Goal: Task Accomplishment & Management: Use online tool/utility

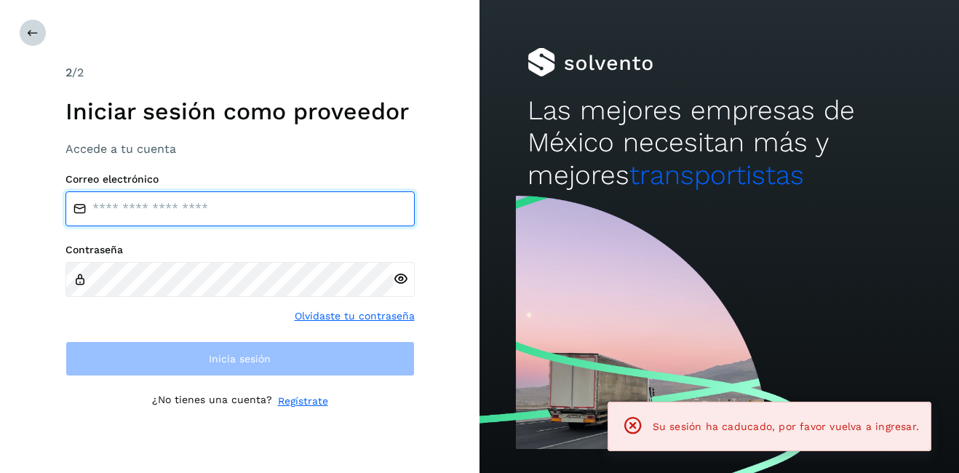
type input "**********"
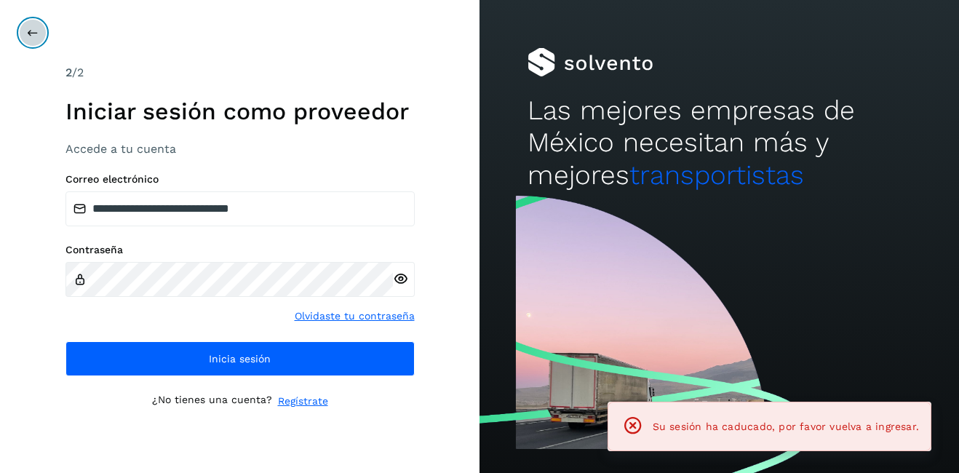
click at [31, 33] on icon at bounding box center [33, 33] width 12 height 12
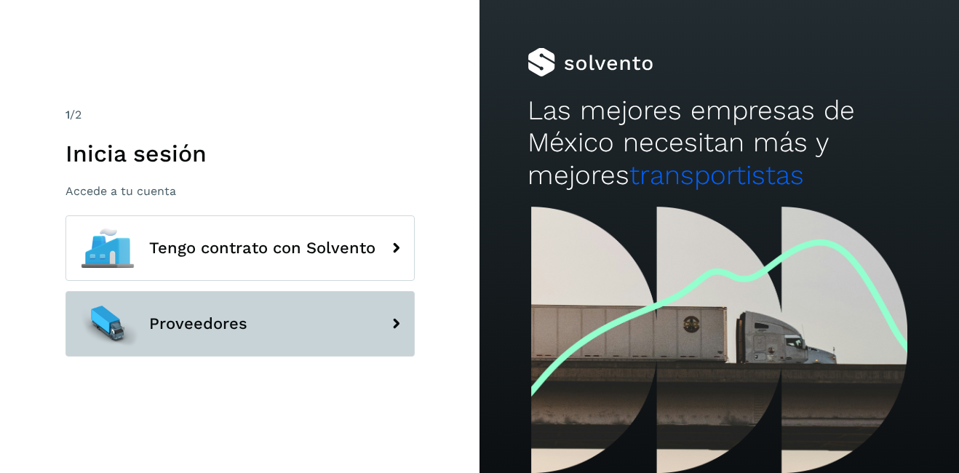
click at [207, 337] on button "Proveedores" at bounding box center [239, 323] width 349 height 65
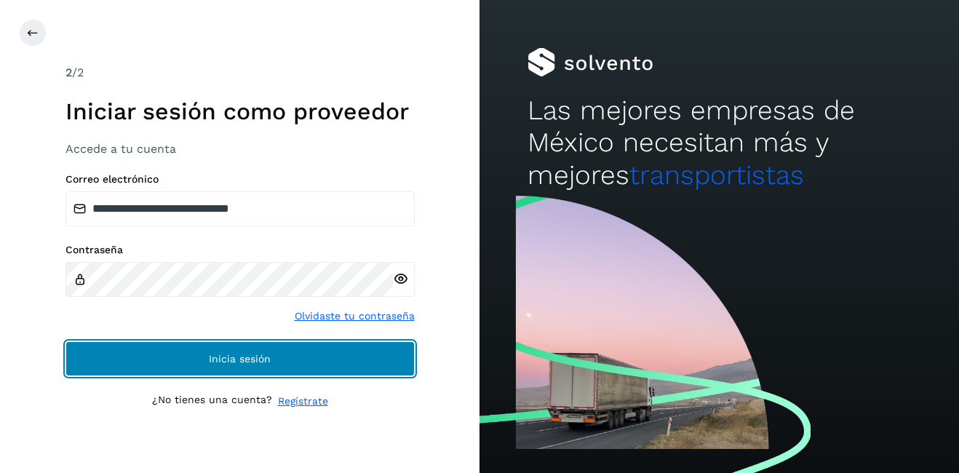
click at [175, 349] on button "Inicia sesión" at bounding box center [239, 358] width 349 height 35
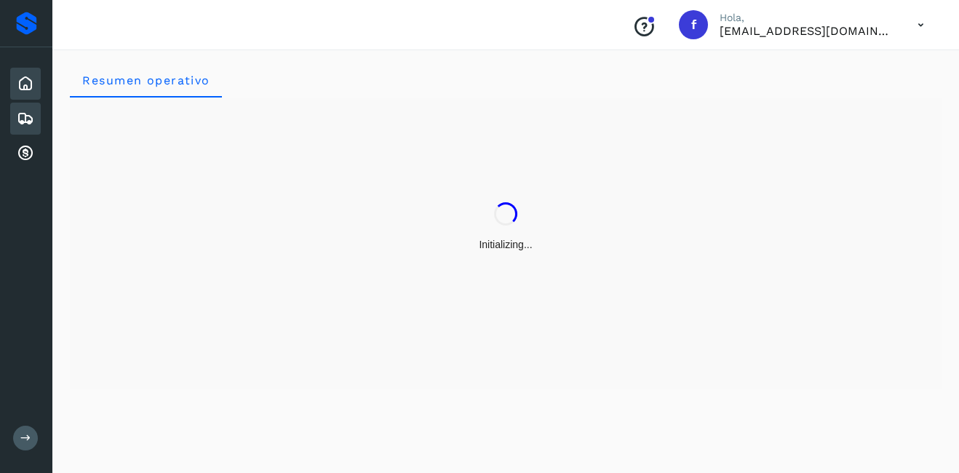
click at [23, 118] on icon at bounding box center [25, 118] width 17 height 17
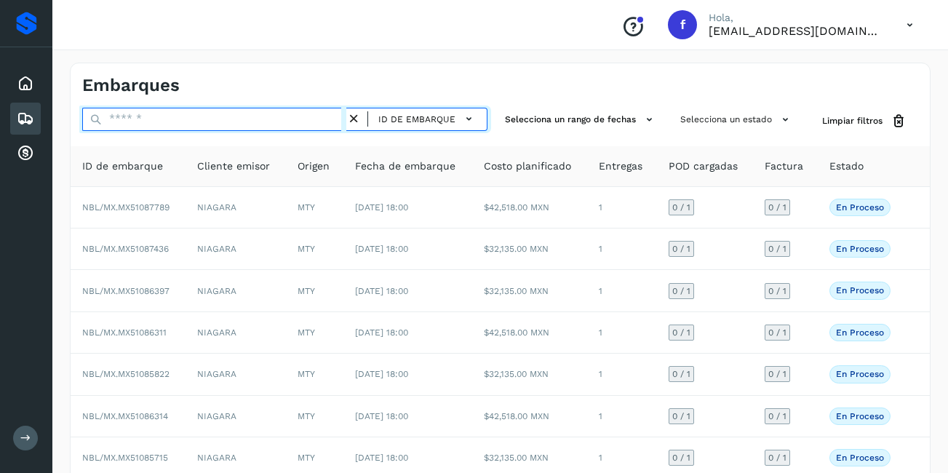
click at [114, 121] on input "text" at bounding box center [214, 119] width 264 height 23
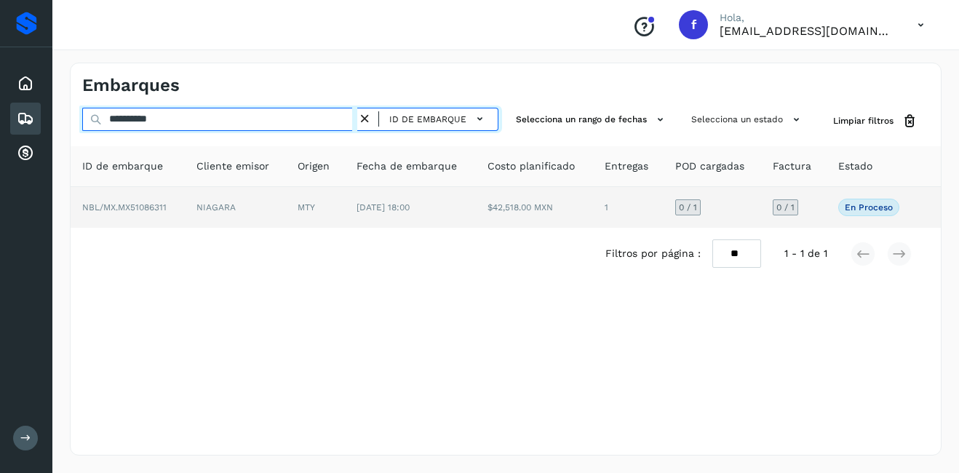
type input "**********"
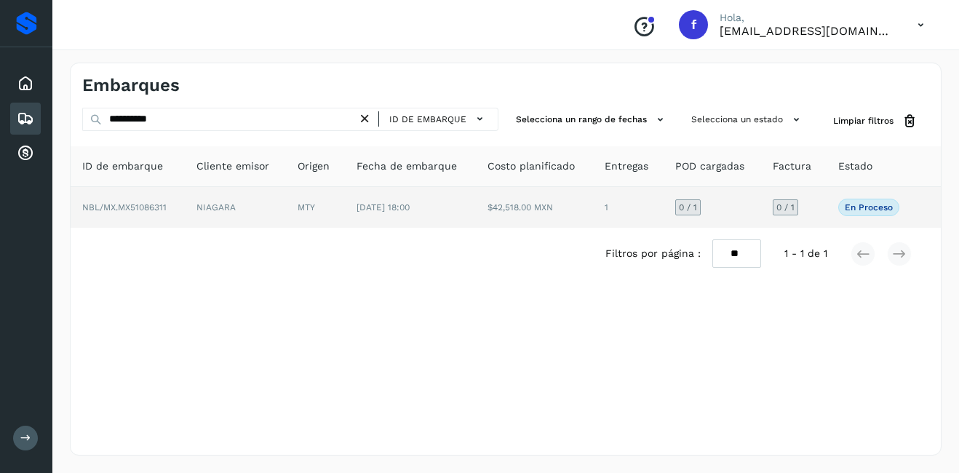
click at [182, 207] on td "NBL/MX.MX51086311" at bounding box center [128, 207] width 114 height 41
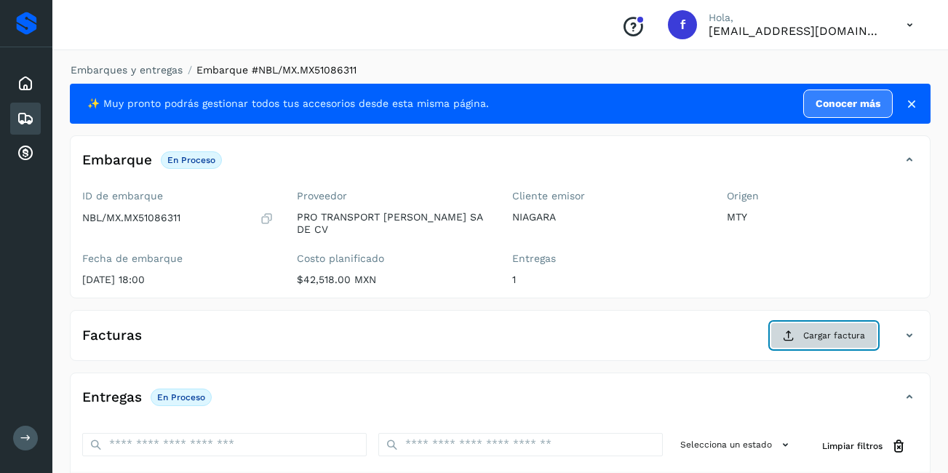
click at [824, 329] on span "Cargar factura" at bounding box center [834, 335] width 62 height 13
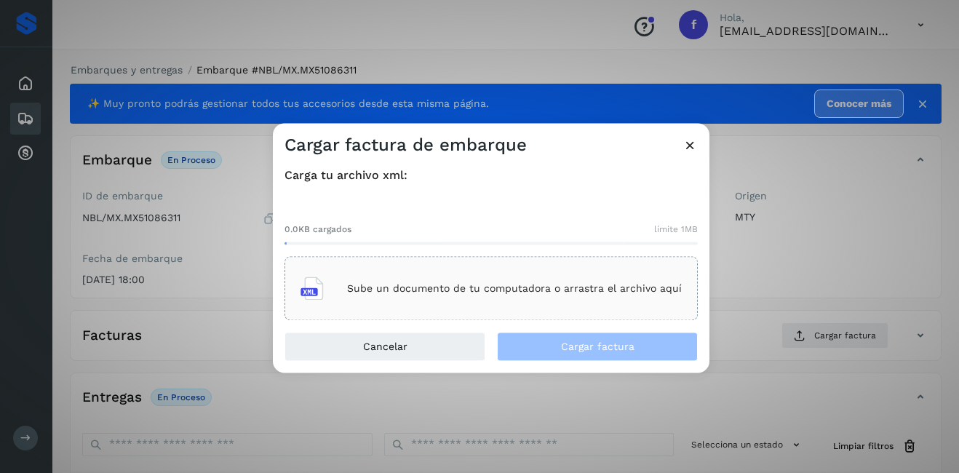
click at [471, 282] on p "Sube un documento de tu computadora o arrastra el archivo aquí" at bounding box center [514, 288] width 335 height 12
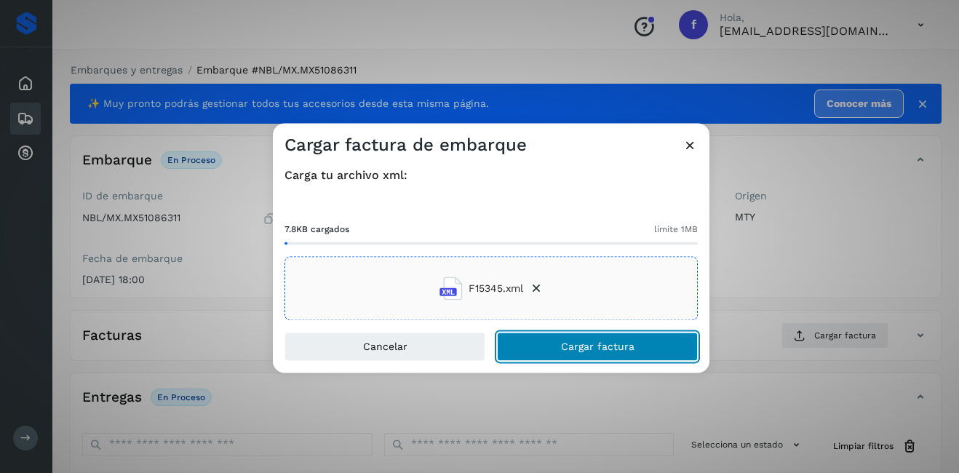
click at [638, 354] on button "Cargar factura" at bounding box center [597, 346] width 201 height 29
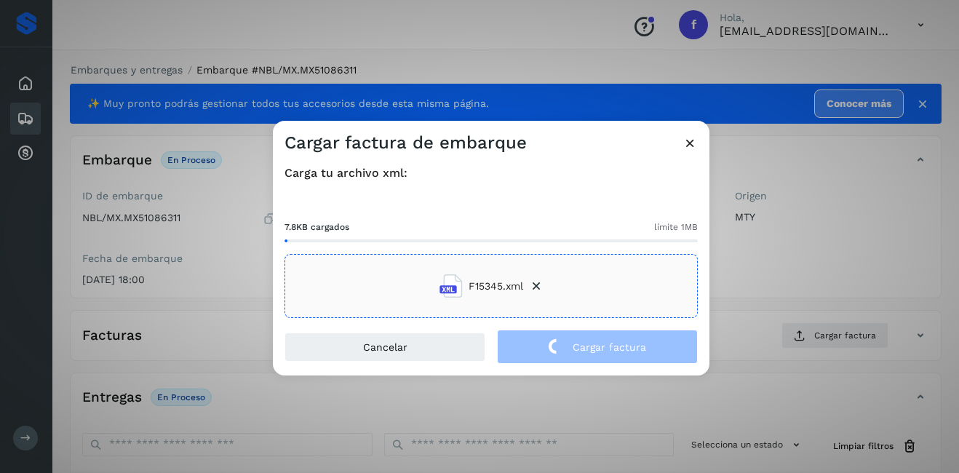
click at [770, 231] on div "Cargar factura de embarque Carga tu archivo xml: 7.8KB cargados límite 1MB F153…" at bounding box center [479, 236] width 959 height 473
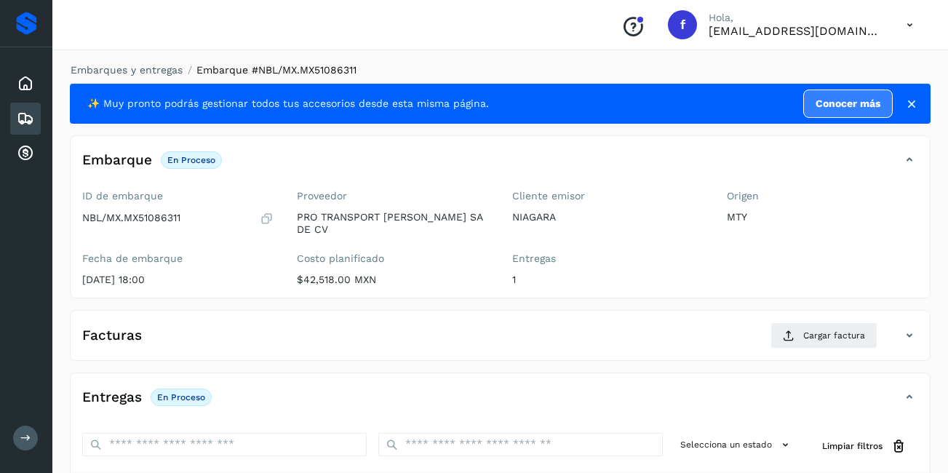
scroll to position [220, 0]
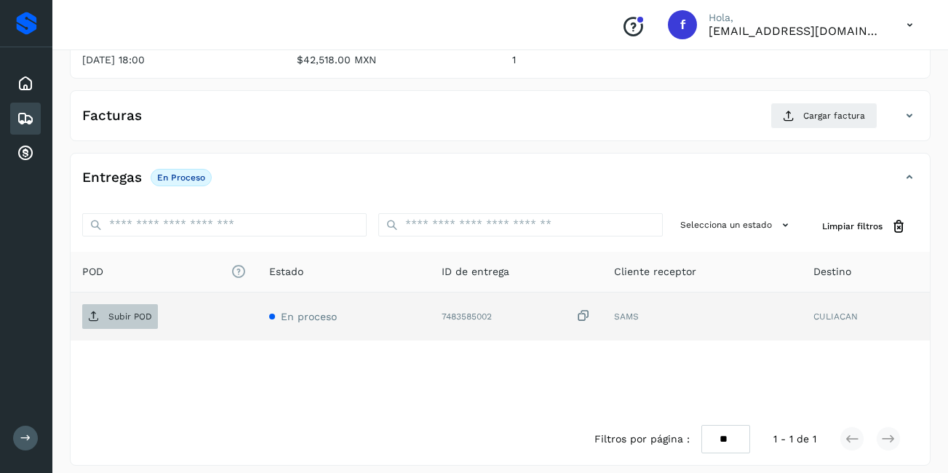
click at [126, 311] on p "Subir POD" at bounding box center [130, 316] width 44 height 10
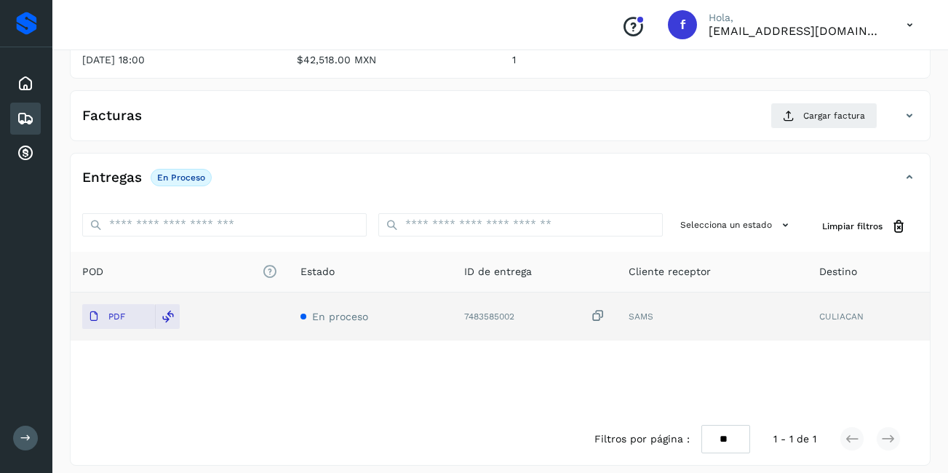
scroll to position [147, 0]
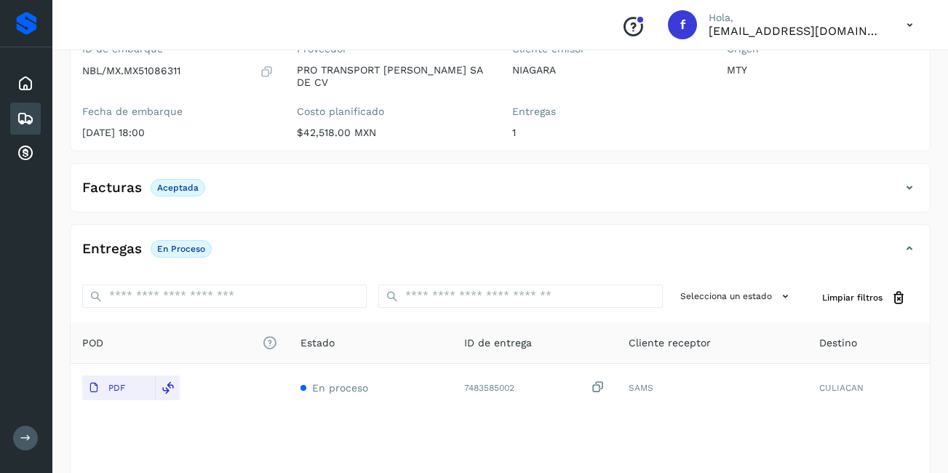
click at [12, 119] on div "Embarques" at bounding box center [25, 119] width 31 height 32
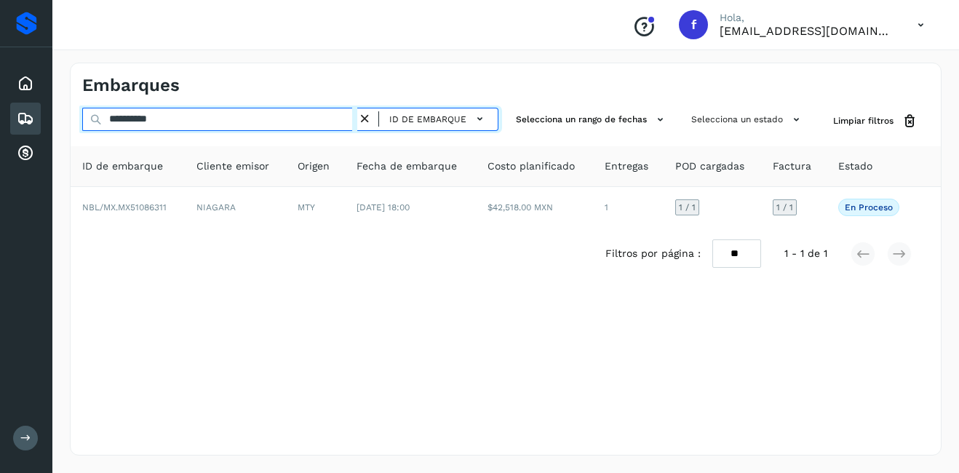
drag, startPoint x: 186, startPoint y: 112, endPoint x: 125, endPoint y: 127, distance: 62.8
click at [125, 127] on input "**********" at bounding box center [219, 119] width 275 height 23
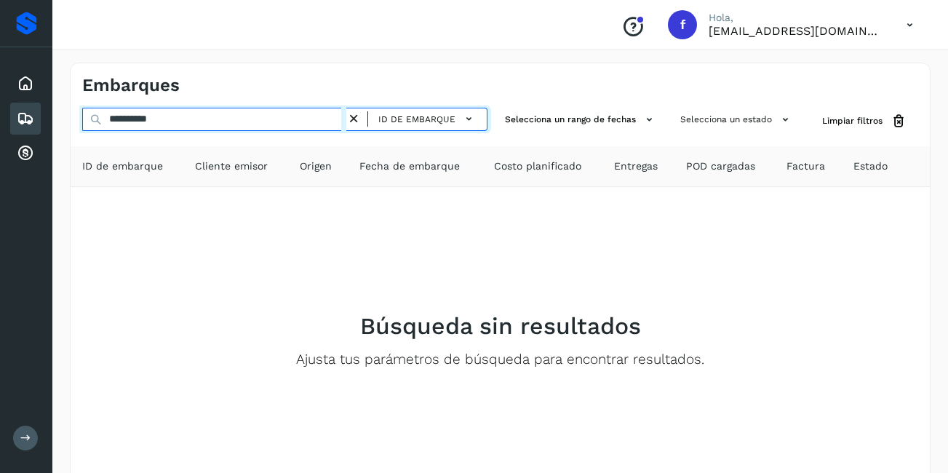
drag, startPoint x: 171, startPoint y: 116, endPoint x: 129, endPoint y: 121, distance: 41.8
click at [129, 121] on input "**********" at bounding box center [214, 119] width 264 height 23
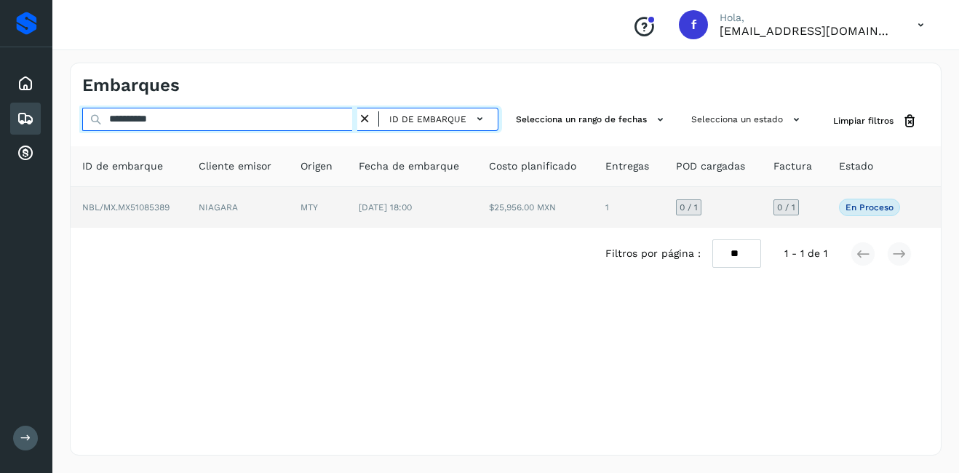
type input "**********"
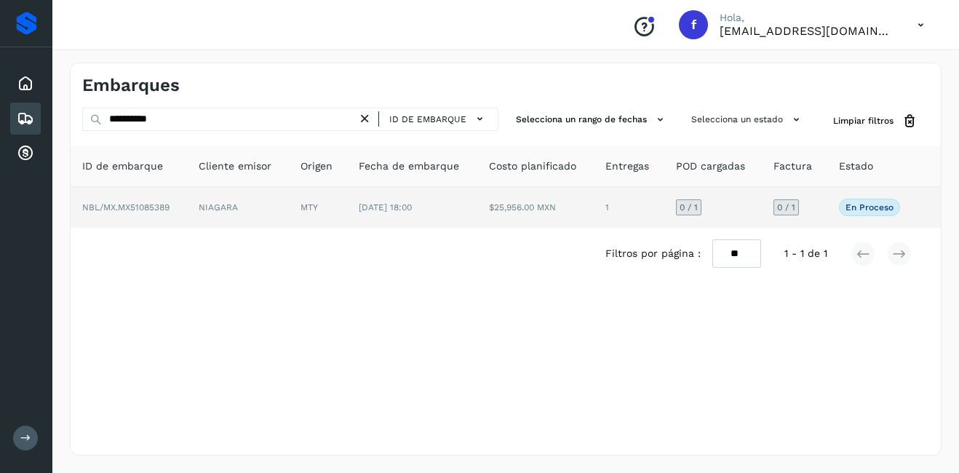
click at [189, 204] on td "NIAGARA" at bounding box center [237, 207] width 101 height 41
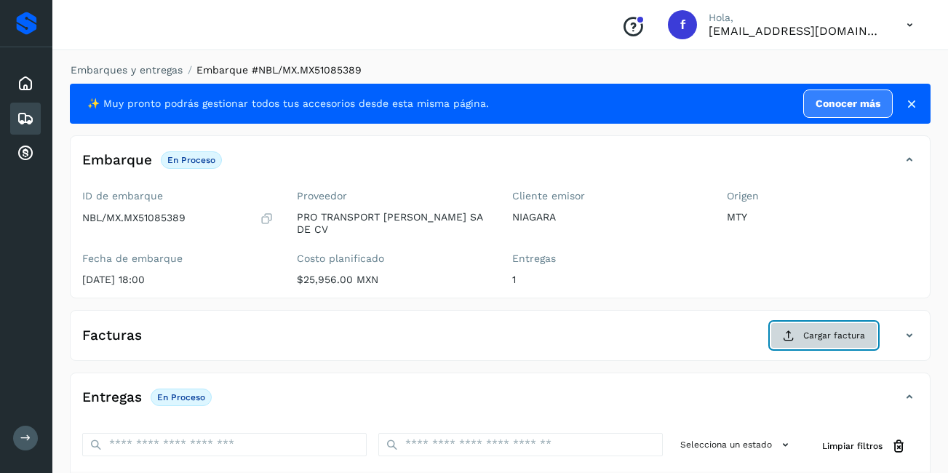
click at [848, 330] on span "Cargar factura" at bounding box center [834, 335] width 62 height 13
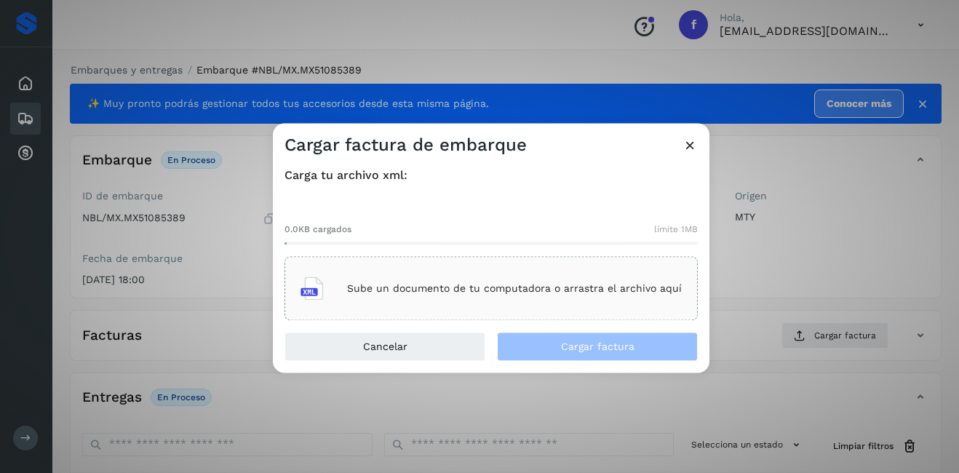
click at [575, 300] on div "Sube un documento de tu computadora o arrastra el archivo aquí" at bounding box center [490, 288] width 381 height 39
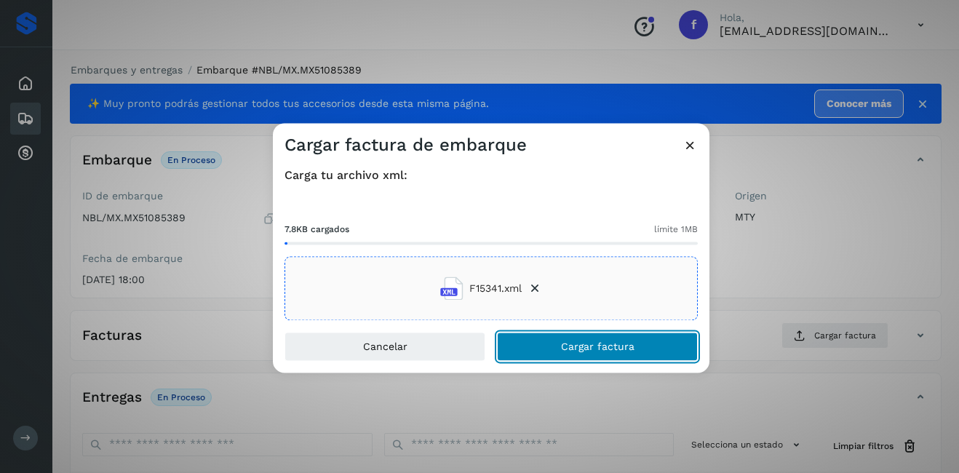
click at [600, 359] on button "Cargar factura" at bounding box center [597, 346] width 201 height 29
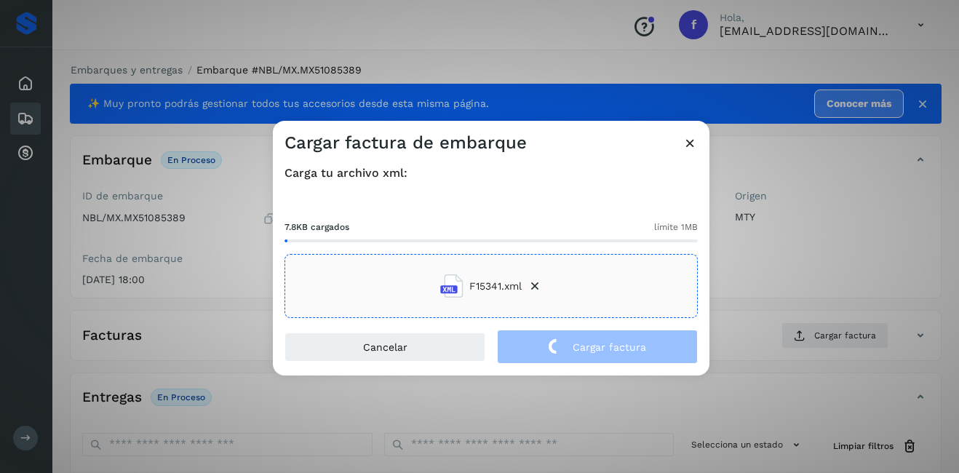
click at [811, 167] on div "Cargar factura de embarque Carga tu archivo xml: 7.8KB cargados límite 1MB F153…" at bounding box center [479, 236] width 959 height 473
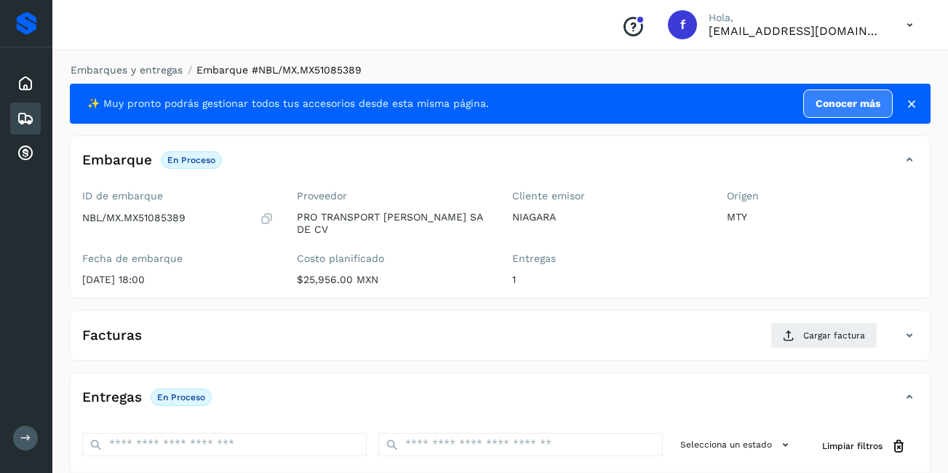
scroll to position [220, 0]
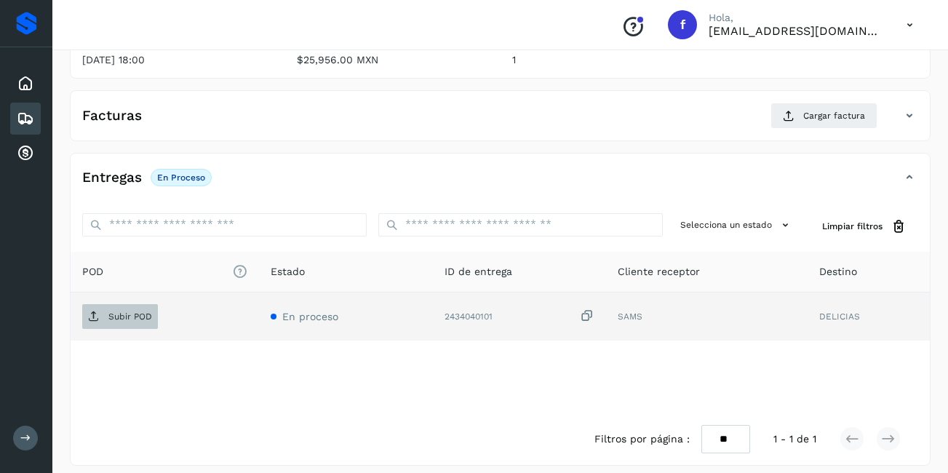
click at [121, 311] on p "Subir POD" at bounding box center [130, 316] width 44 height 10
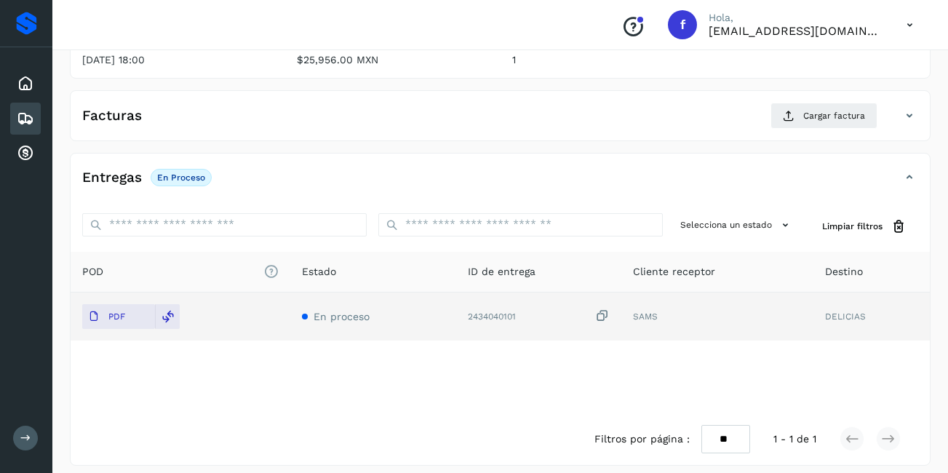
scroll to position [0, 0]
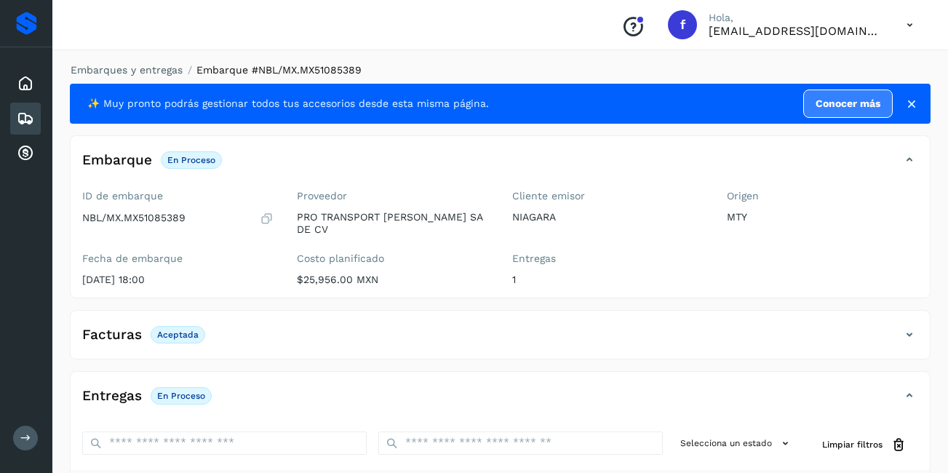
drag, startPoint x: 19, startPoint y: 121, endPoint x: 29, endPoint y: 129, distance: 13.4
click at [20, 120] on icon at bounding box center [25, 118] width 17 height 17
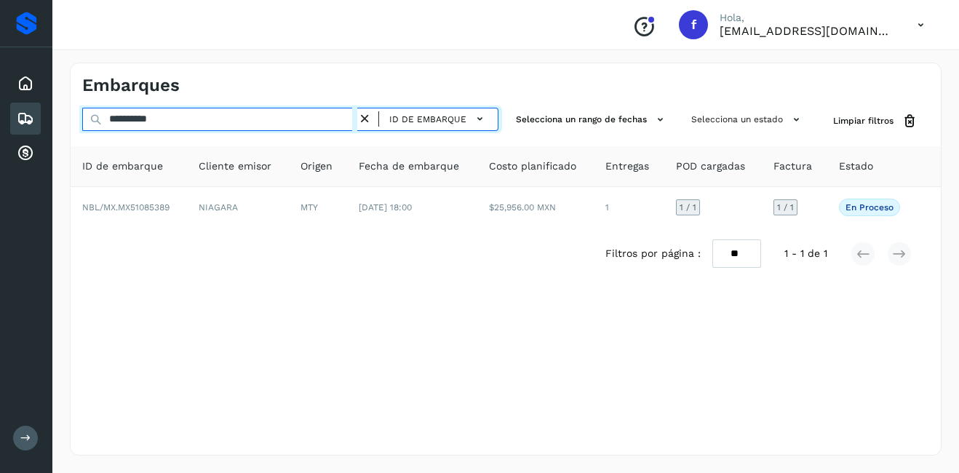
drag, startPoint x: 180, startPoint y: 127, endPoint x: 122, endPoint y: 133, distance: 57.8
click at [122, 133] on div "**********" at bounding box center [290, 121] width 416 height 27
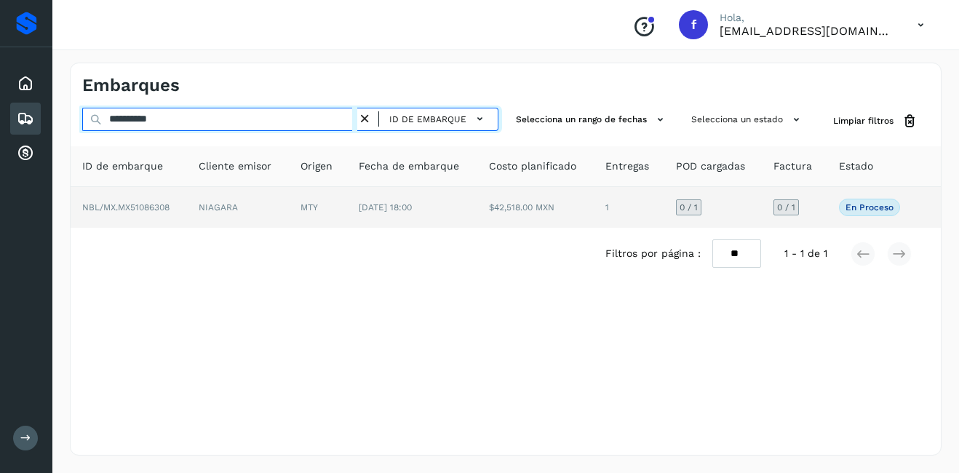
type input "**********"
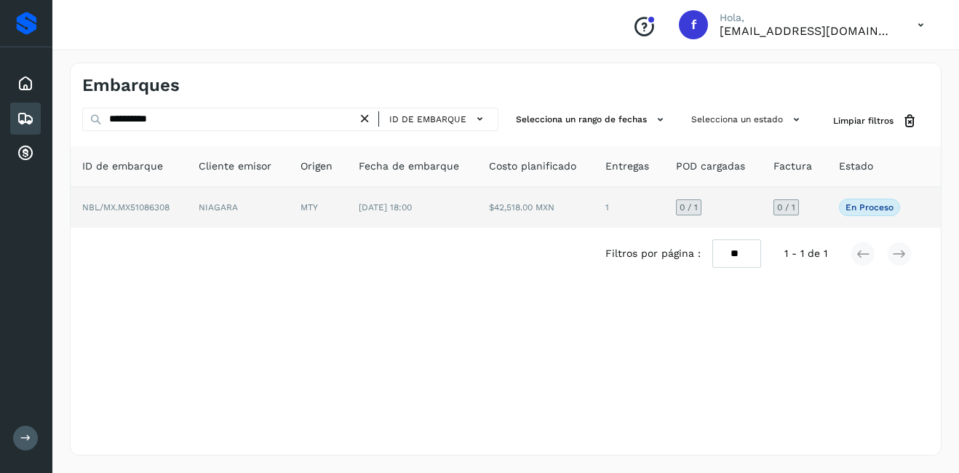
click at [194, 210] on td "NIAGARA" at bounding box center [237, 207] width 101 height 41
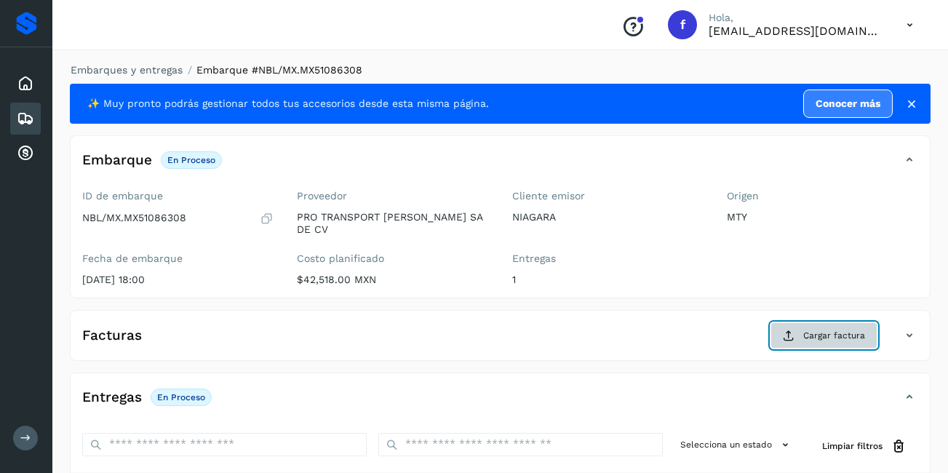
click at [808, 333] on button "Cargar factura" at bounding box center [823, 335] width 107 height 26
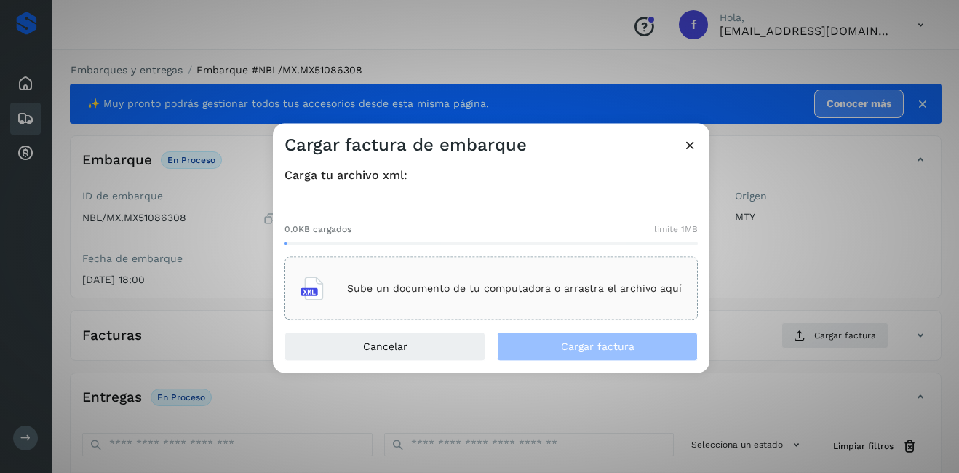
click at [399, 263] on div "Sube un documento de tu computadora o arrastra el archivo aquí" at bounding box center [490, 289] width 413 height 64
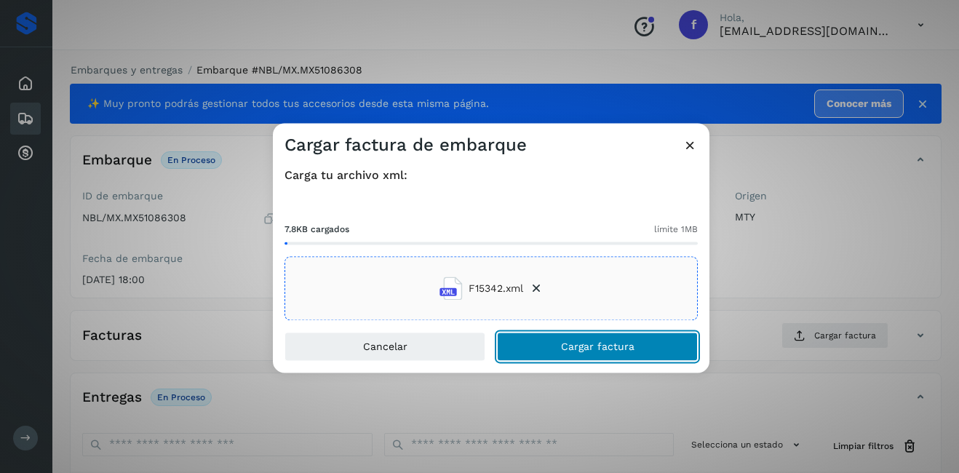
click at [582, 348] on span "Cargar factura" at bounding box center [597, 347] width 73 height 10
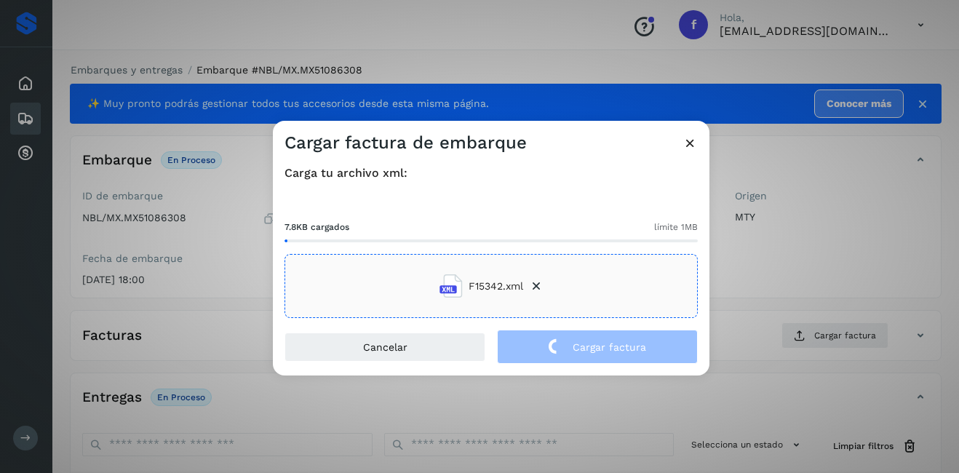
click at [792, 286] on div "Cargar factura de embarque Carga tu archivo xml: 7.8KB cargados límite 1MB F153…" at bounding box center [479, 236] width 959 height 473
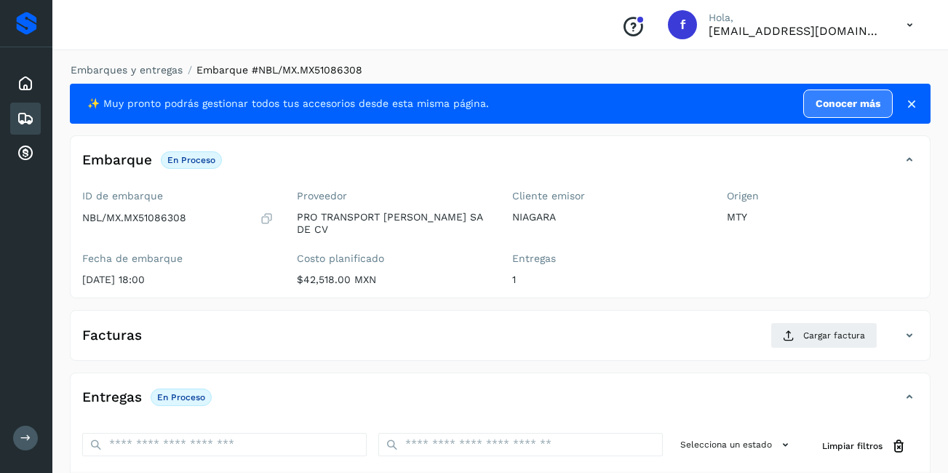
scroll to position [220, 0]
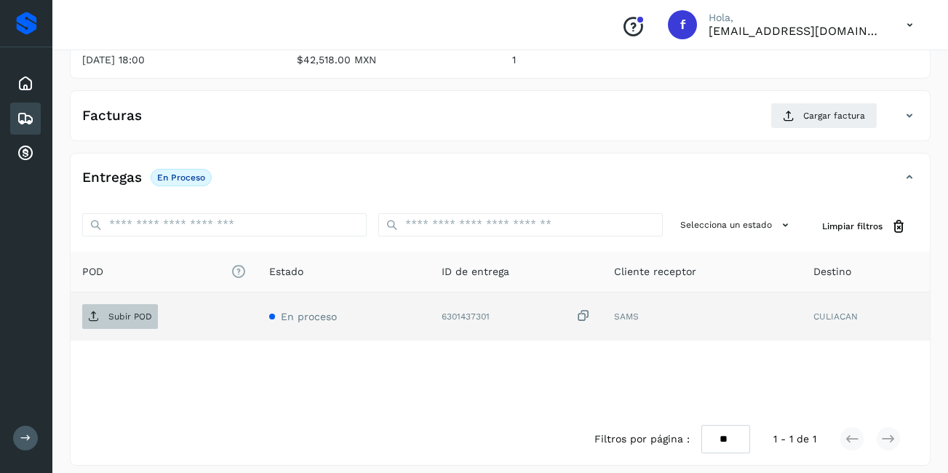
click at [121, 311] on p "Subir POD" at bounding box center [130, 316] width 44 height 10
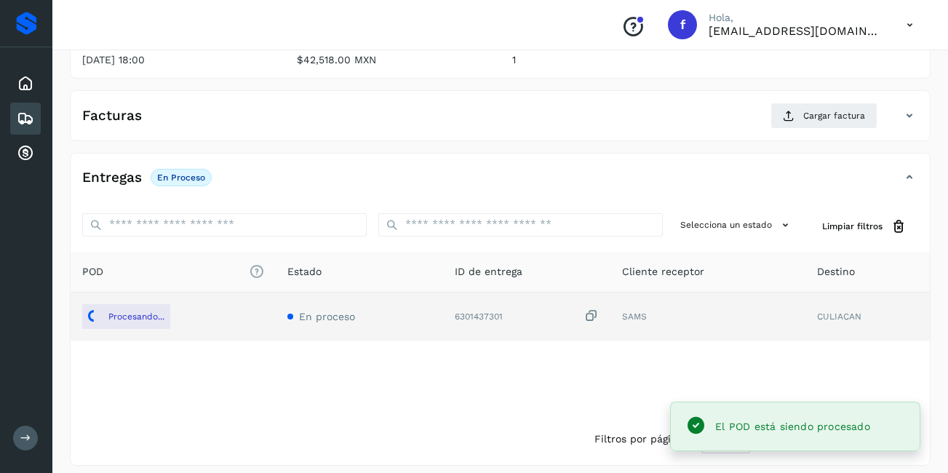
click at [391, 365] on div "POD El tamaño máximo de archivo es de 20 Mb. Estado ID de entrega Cliente recep…" at bounding box center [500, 333] width 859 height 162
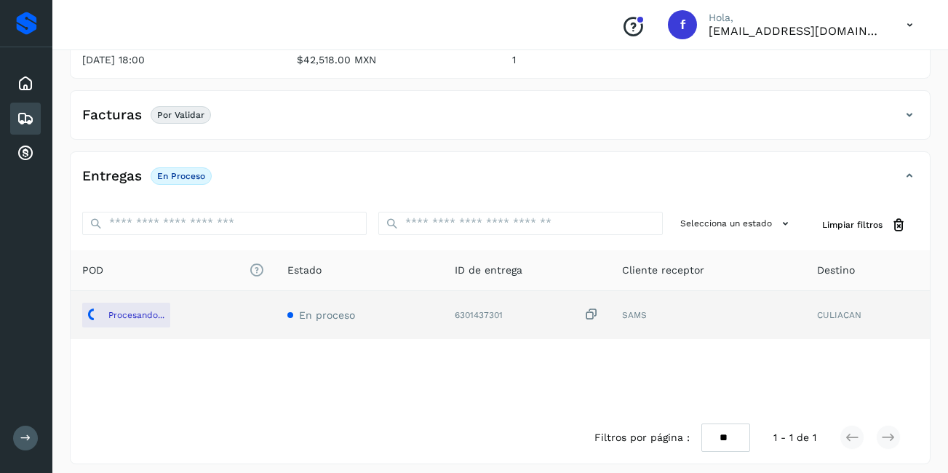
scroll to position [218, 0]
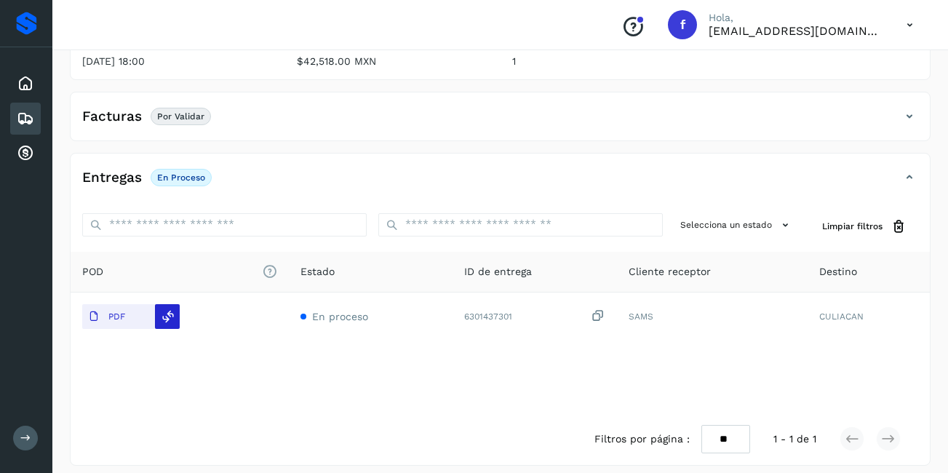
click at [168, 311] on icon at bounding box center [168, 316] width 13 height 13
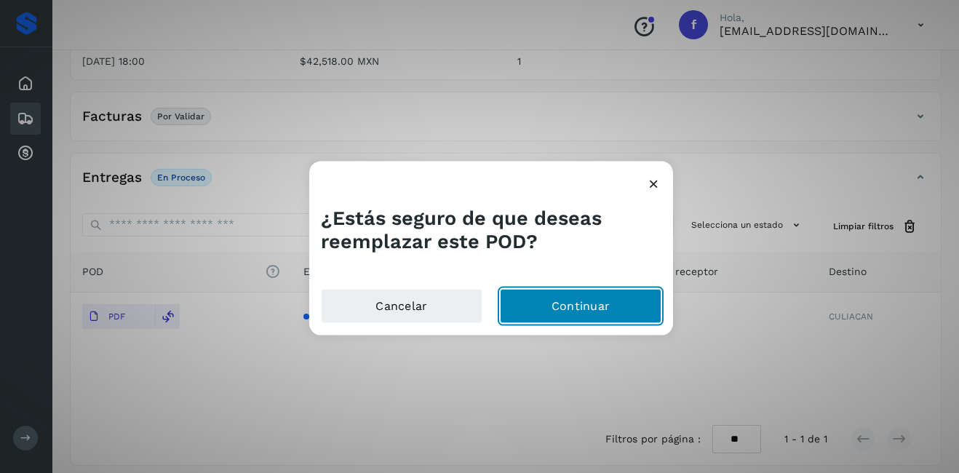
click at [537, 300] on button "Continuar" at bounding box center [581, 305] width 162 height 35
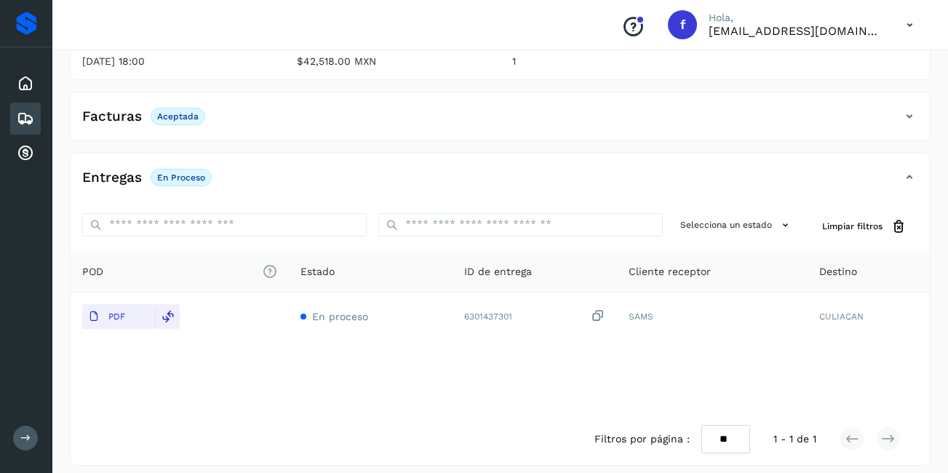
scroll to position [0, 0]
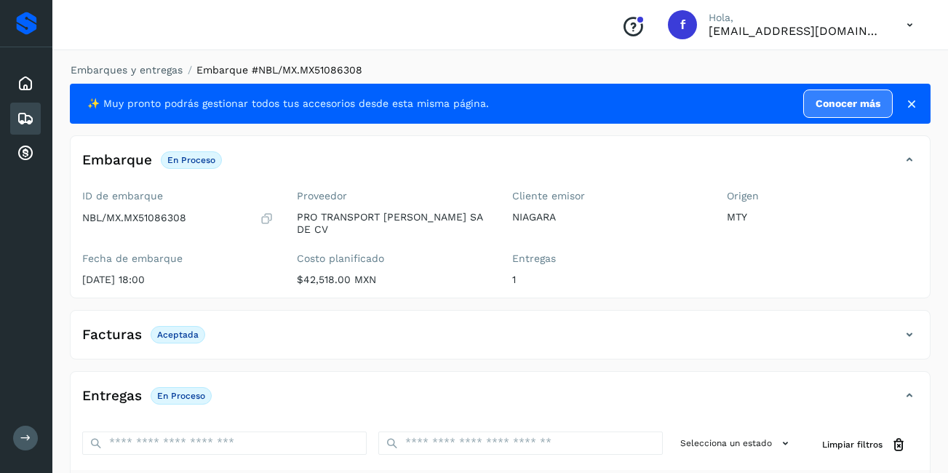
click at [33, 129] on div "Embarques" at bounding box center [25, 119] width 31 height 32
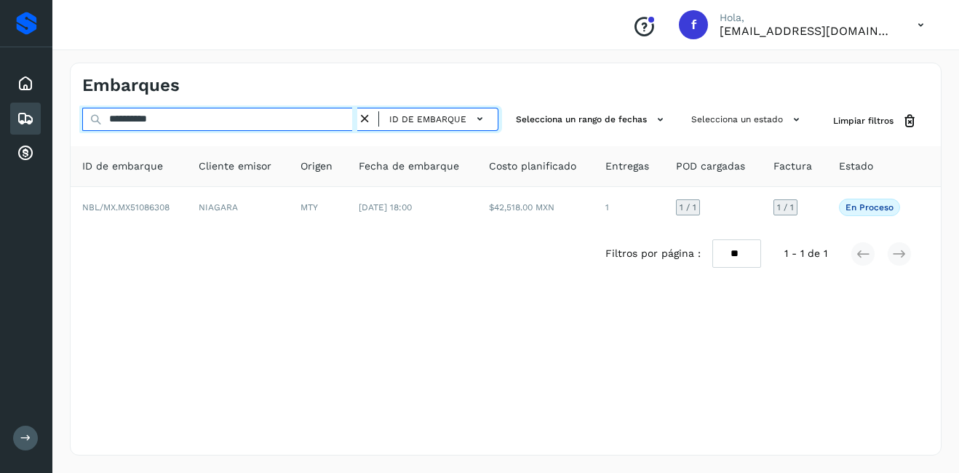
drag, startPoint x: 231, startPoint y: 124, endPoint x: 127, endPoint y: 124, distance: 104.8
click at [127, 124] on input "**********" at bounding box center [219, 119] width 275 height 23
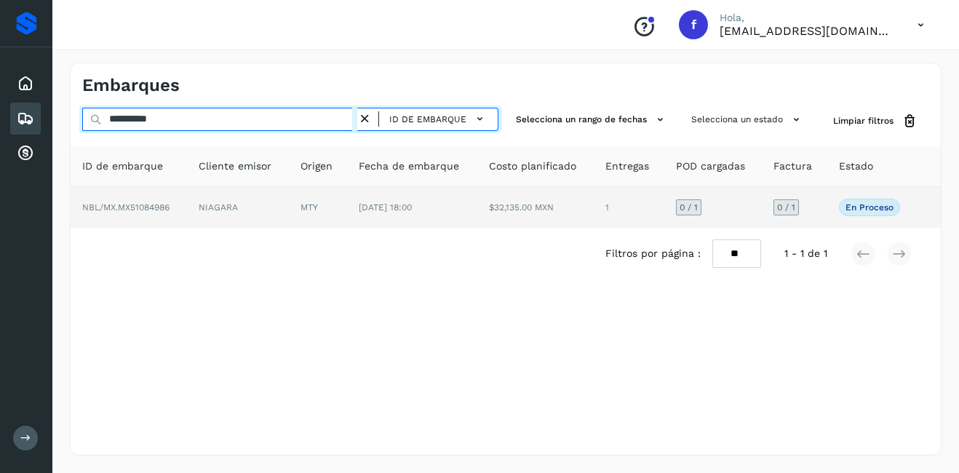
type input "**********"
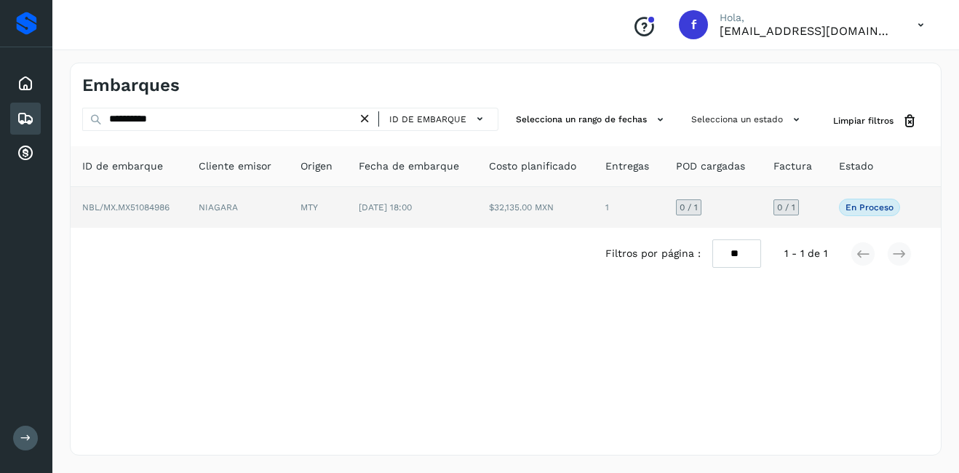
click at [182, 206] on td "NBL/MX.MX51084986" at bounding box center [129, 207] width 116 height 41
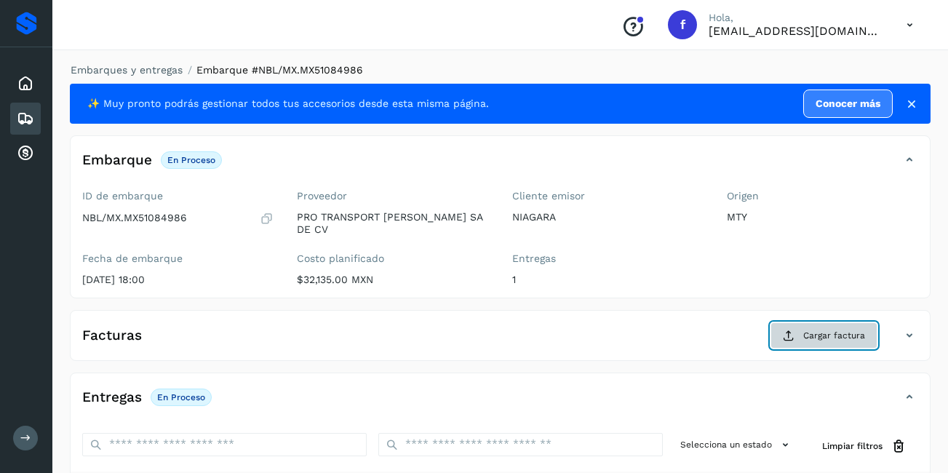
click at [815, 329] on span "Cargar factura" at bounding box center [834, 335] width 62 height 13
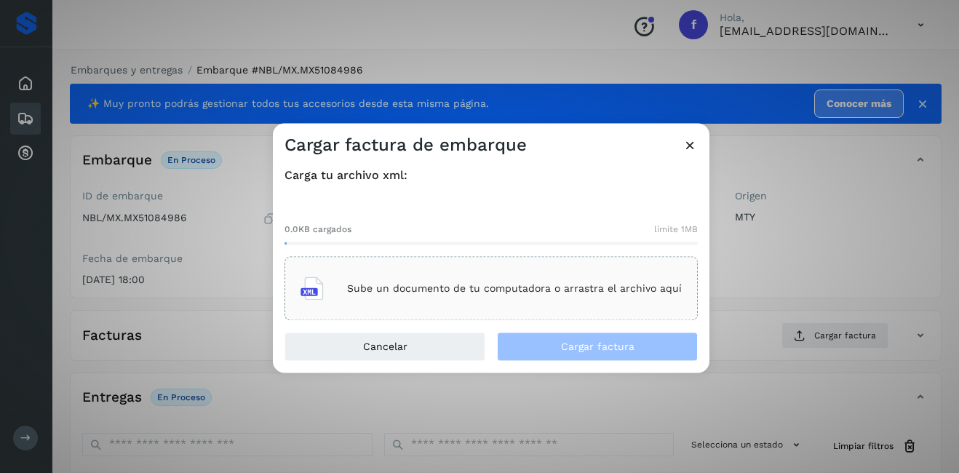
click at [454, 278] on div "Sube un documento de tu computadora o arrastra el archivo aquí" at bounding box center [490, 288] width 381 height 39
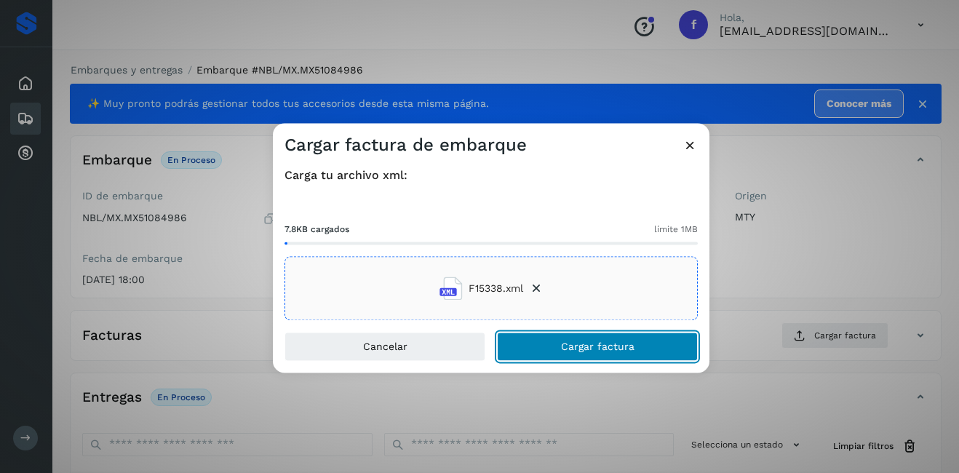
click at [618, 349] on span "Cargar factura" at bounding box center [597, 347] width 73 height 10
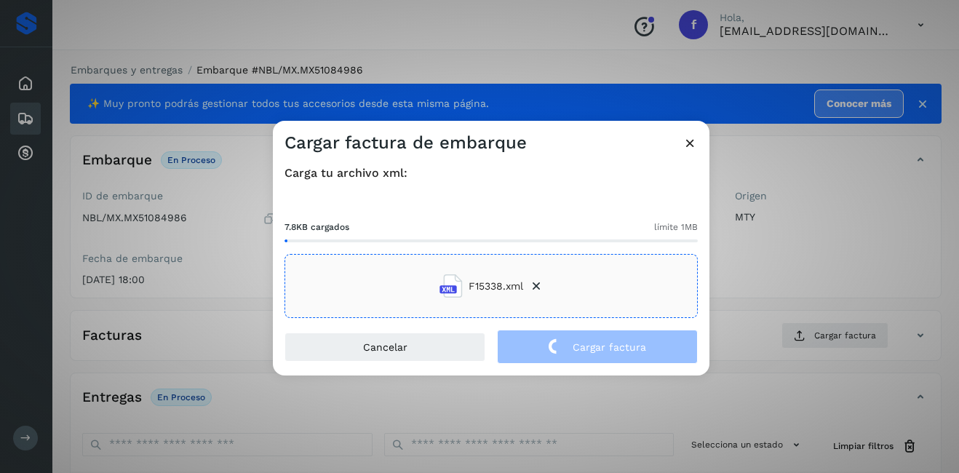
drag, startPoint x: 818, startPoint y: 250, endPoint x: 594, endPoint y: 258, distance: 223.5
click at [818, 247] on div "Cargar factura de embarque Carga tu archivo xml: 7.8KB cargados límite 1MB F153…" at bounding box center [479, 236] width 959 height 473
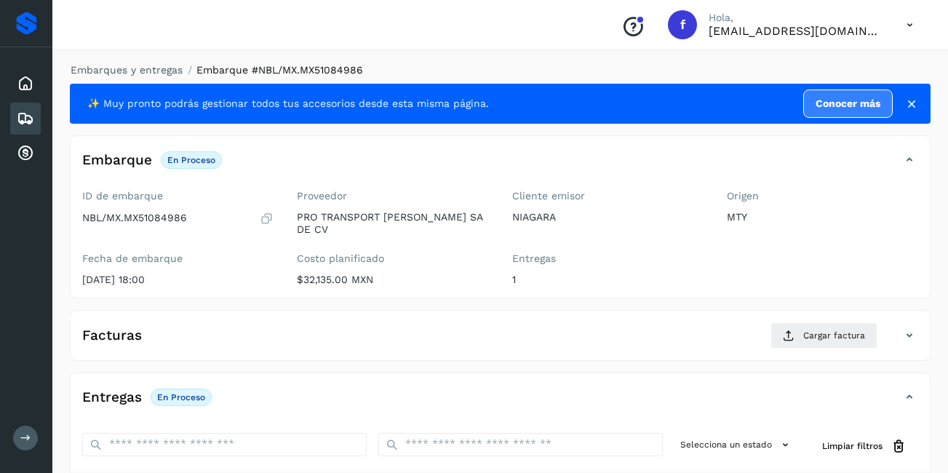
scroll to position [220, 0]
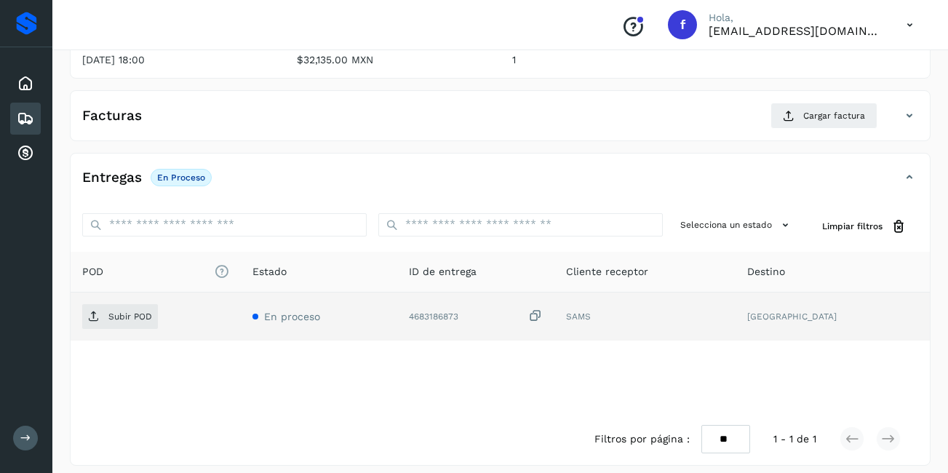
click at [81, 295] on td "Subir POD" at bounding box center [156, 316] width 170 height 48
click at [106, 307] on span "Subir POD" at bounding box center [120, 316] width 76 height 23
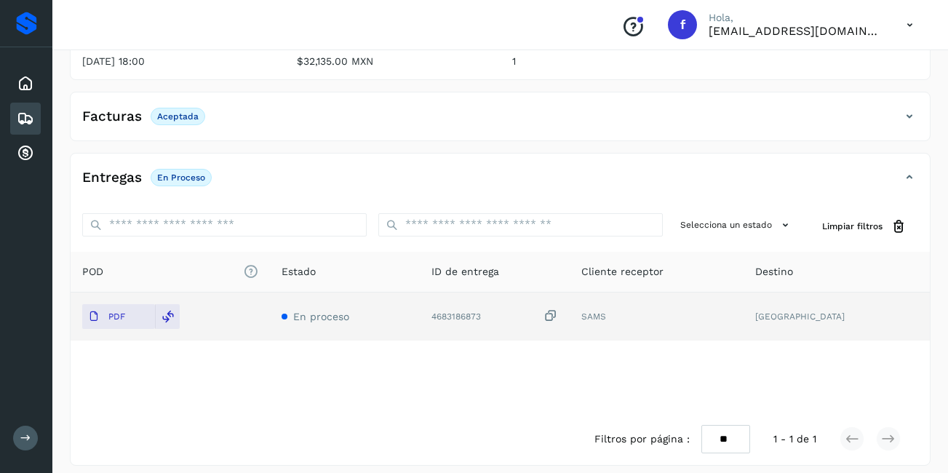
scroll to position [0, 0]
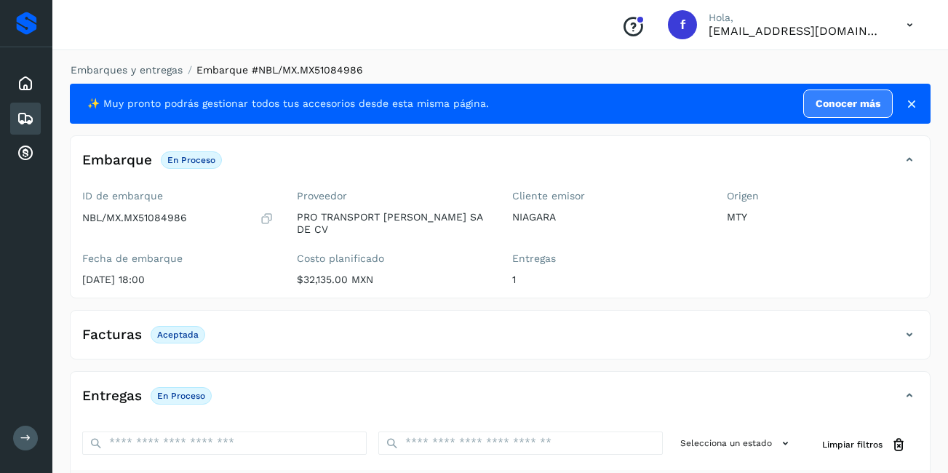
click at [33, 121] on icon at bounding box center [25, 118] width 17 height 17
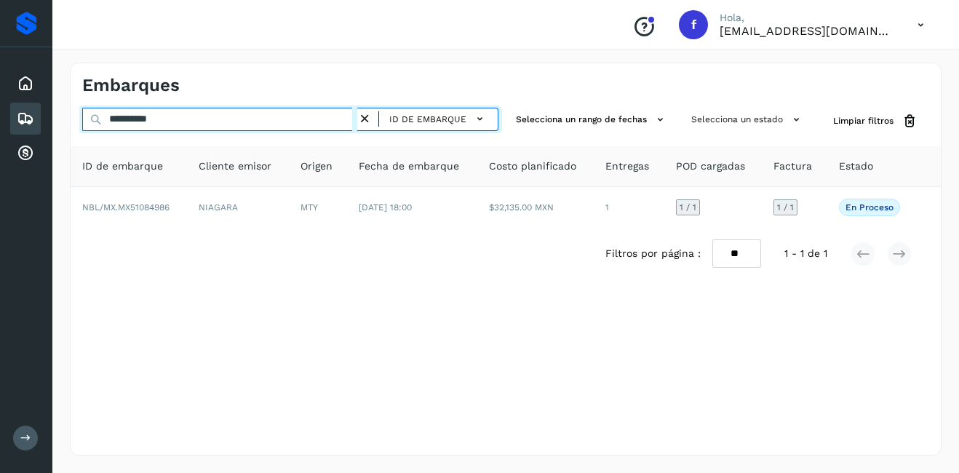
drag, startPoint x: 189, startPoint y: 122, endPoint x: 121, endPoint y: 122, distance: 67.7
click at [121, 126] on input "**********" at bounding box center [219, 119] width 275 height 23
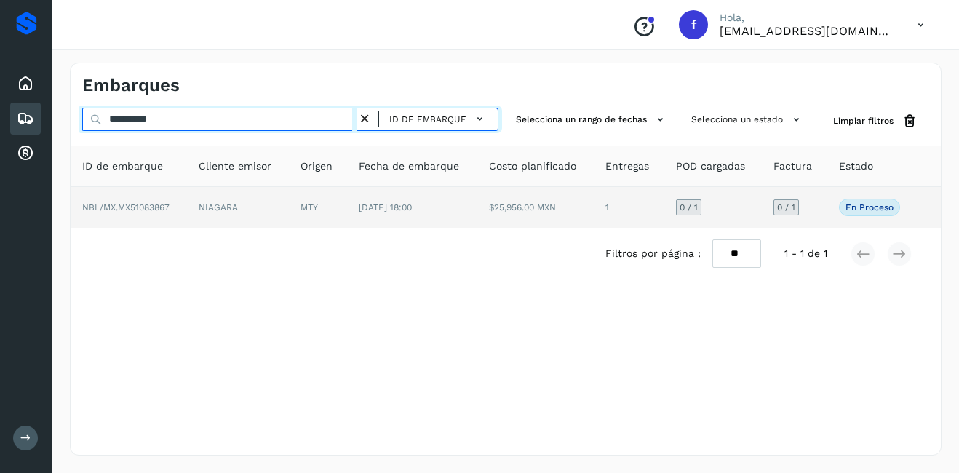
type input "**********"
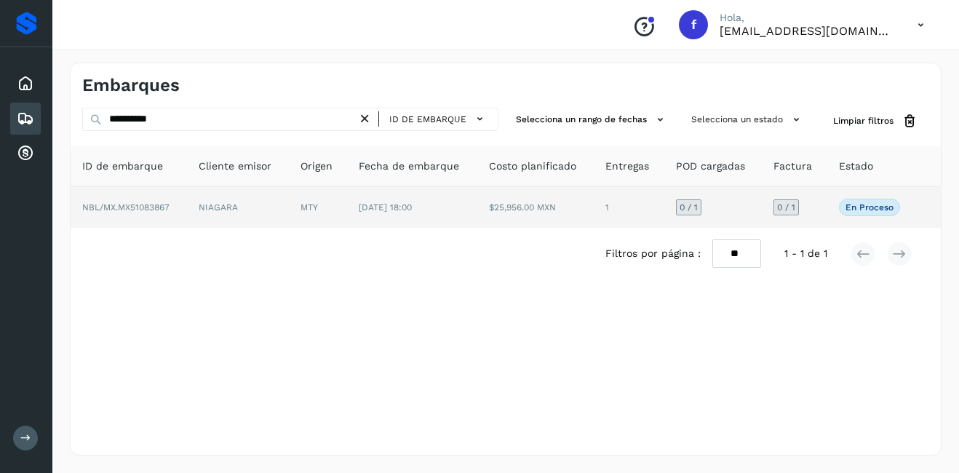
click at [194, 211] on td "NIAGARA" at bounding box center [237, 207] width 101 height 41
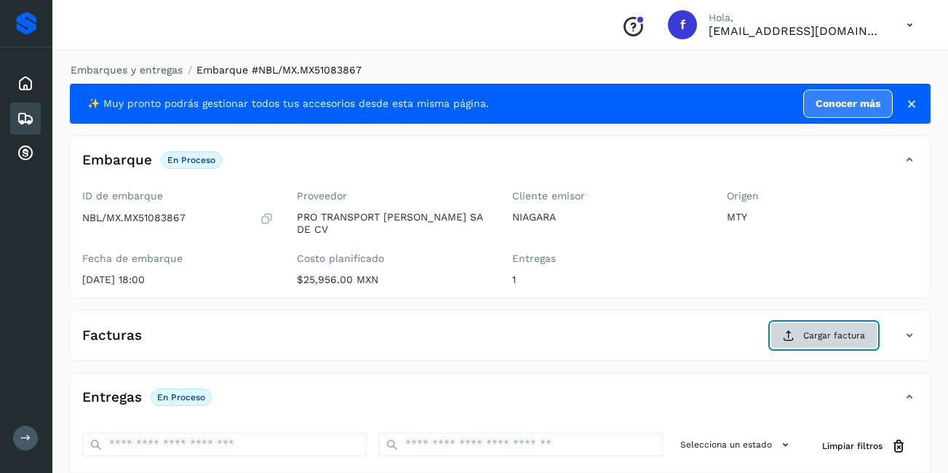
click at [821, 329] on span "Cargar factura" at bounding box center [834, 335] width 62 height 13
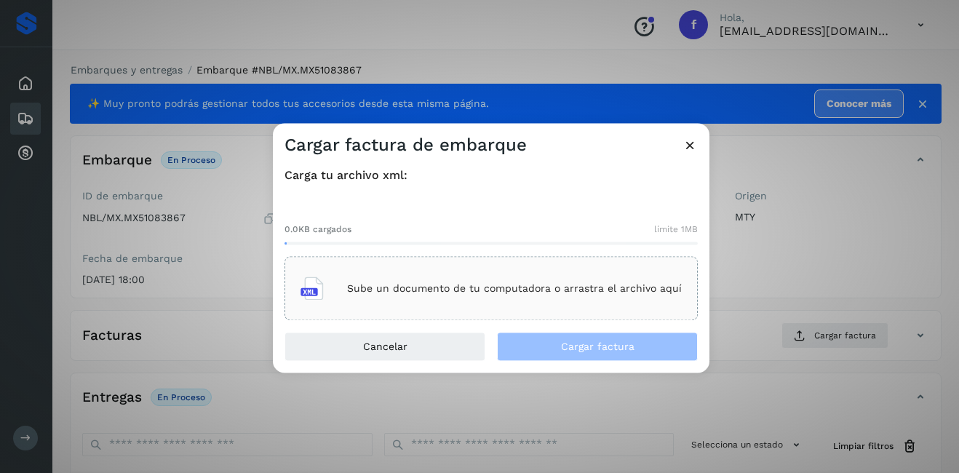
click at [441, 279] on div "Sube un documento de tu computadora o arrastra el archivo aquí" at bounding box center [490, 288] width 381 height 39
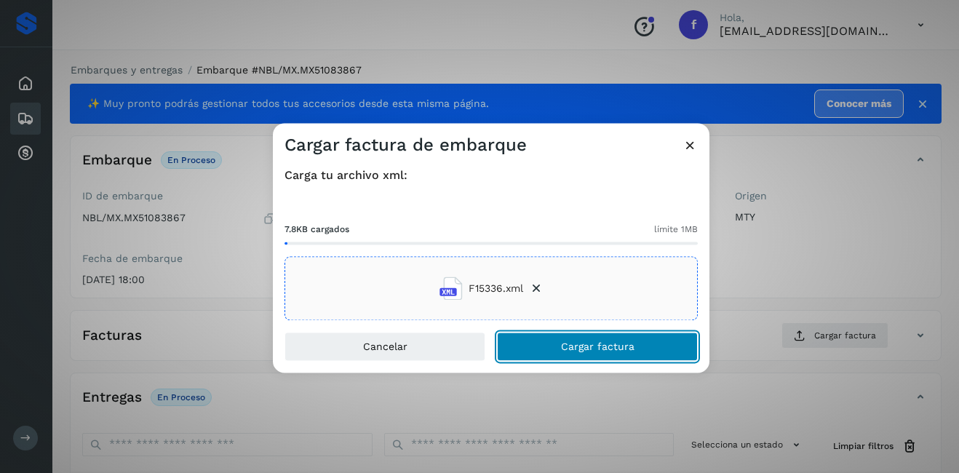
click at [588, 342] on span "Cargar factura" at bounding box center [597, 347] width 73 height 10
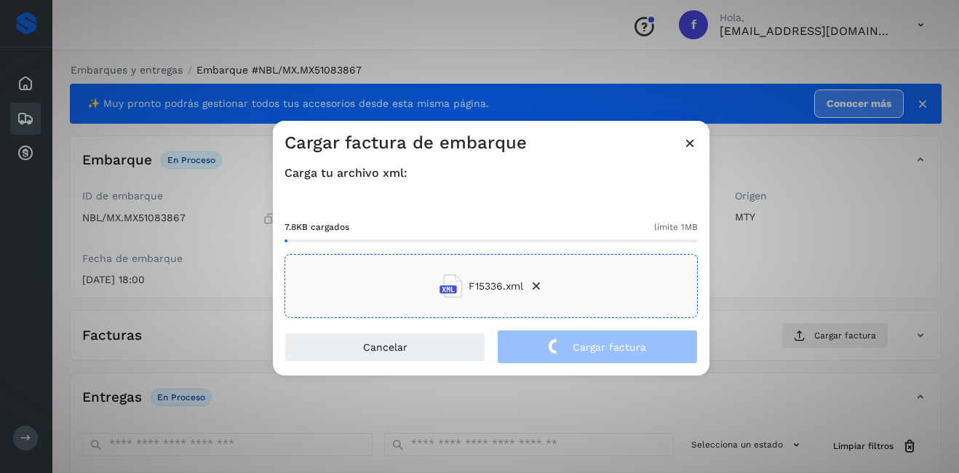
click at [814, 255] on div "Cargar factura de embarque Carga tu archivo xml: 7.8KB cargados límite 1MB F153…" at bounding box center [479, 236] width 959 height 473
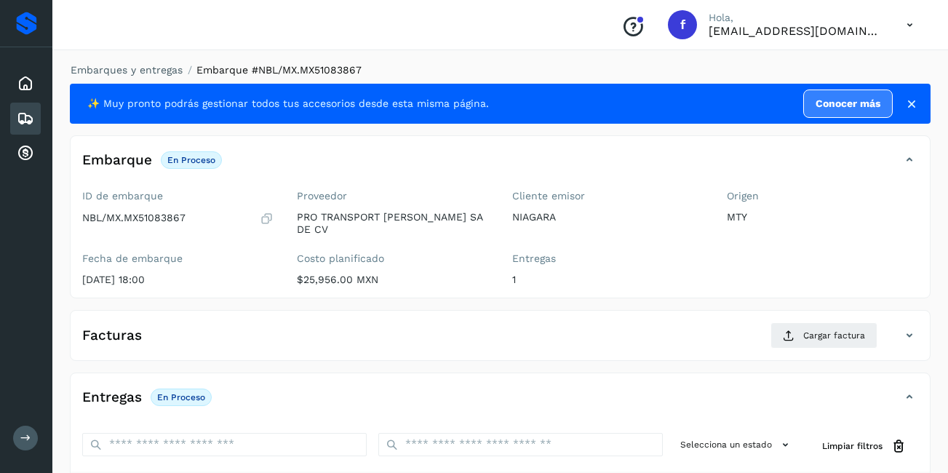
scroll to position [220, 0]
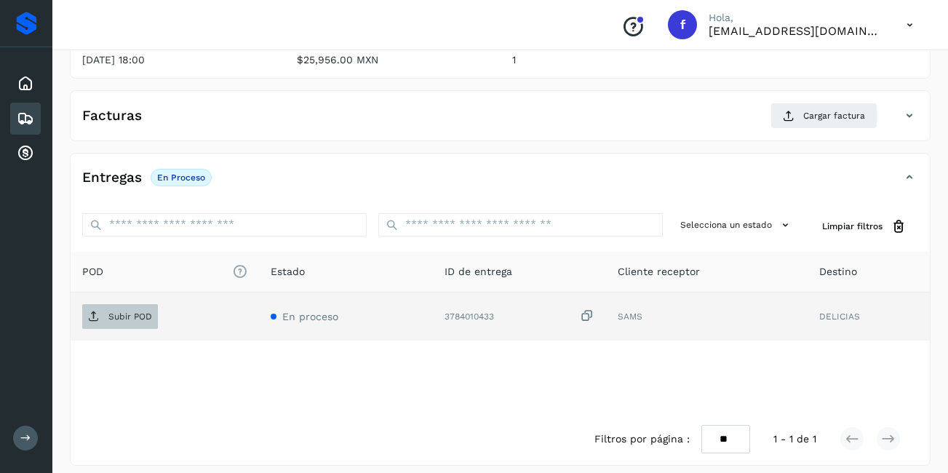
click at [111, 311] on p "Subir POD" at bounding box center [130, 316] width 44 height 10
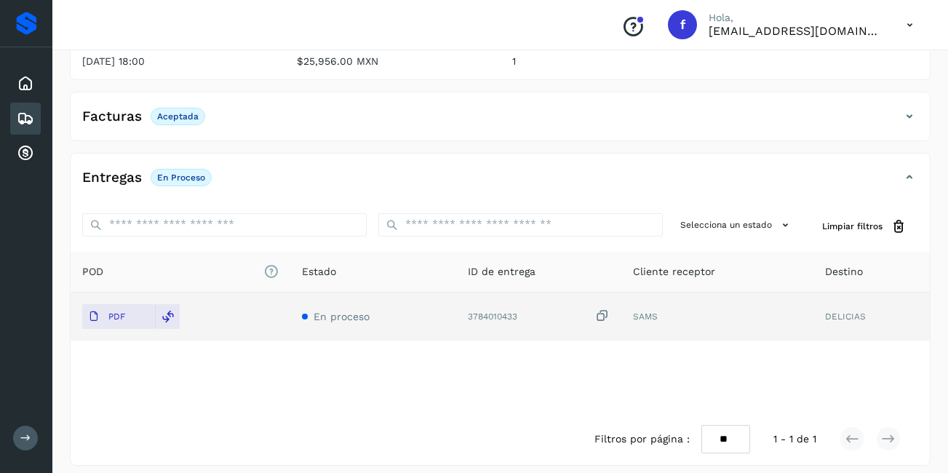
scroll to position [0, 0]
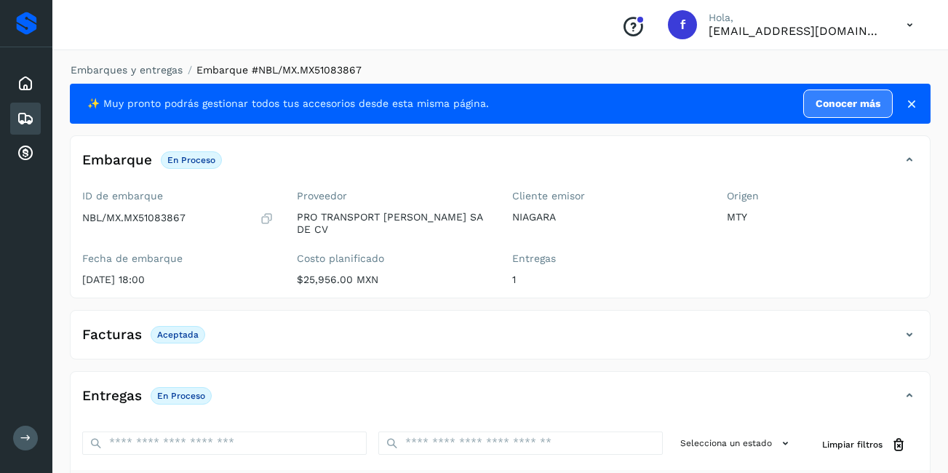
click at [21, 122] on icon at bounding box center [25, 118] width 17 height 17
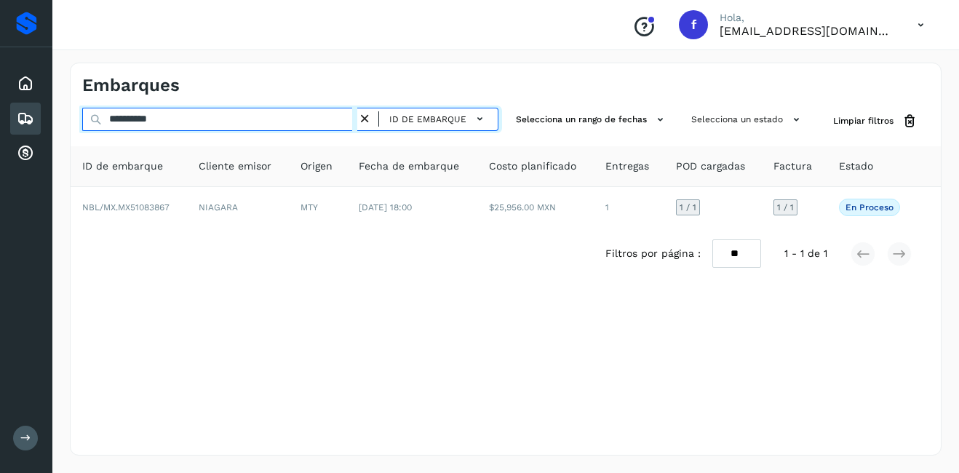
drag, startPoint x: 191, startPoint y: 118, endPoint x: 126, endPoint y: 124, distance: 65.7
click at [126, 124] on input "**********" at bounding box center [219, 119] width 275 height 23
type input "**********"
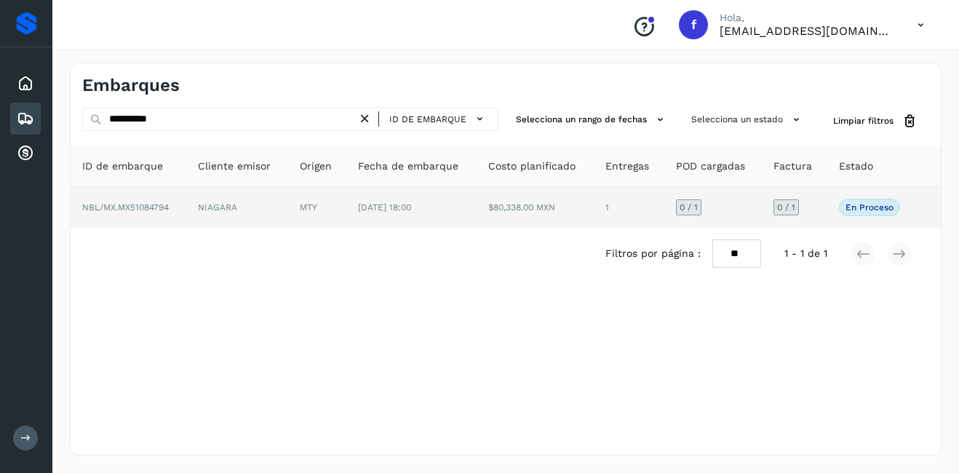
click at [153, 213] on td "NBL/MX.MX51084794" at bounding box center [129, 207] width 116 height 41
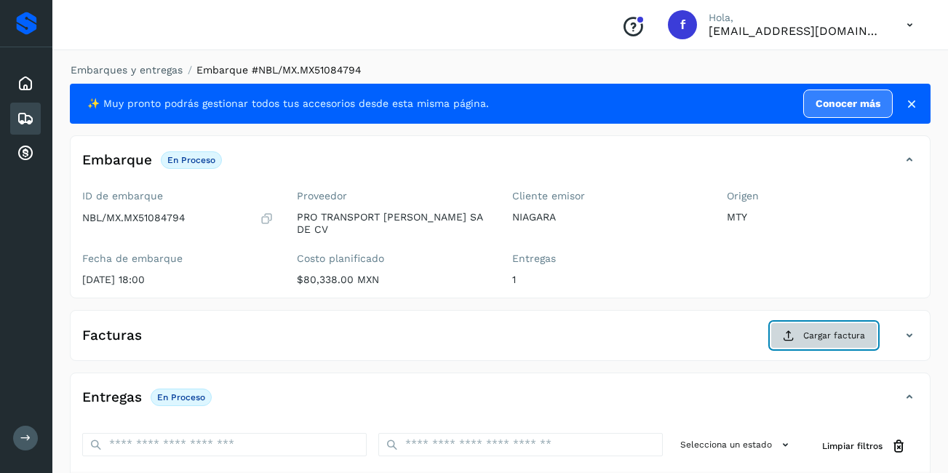
click at [794, 331] on button "Cargar factura" at bounding box center [823, 335] width 107 height 26
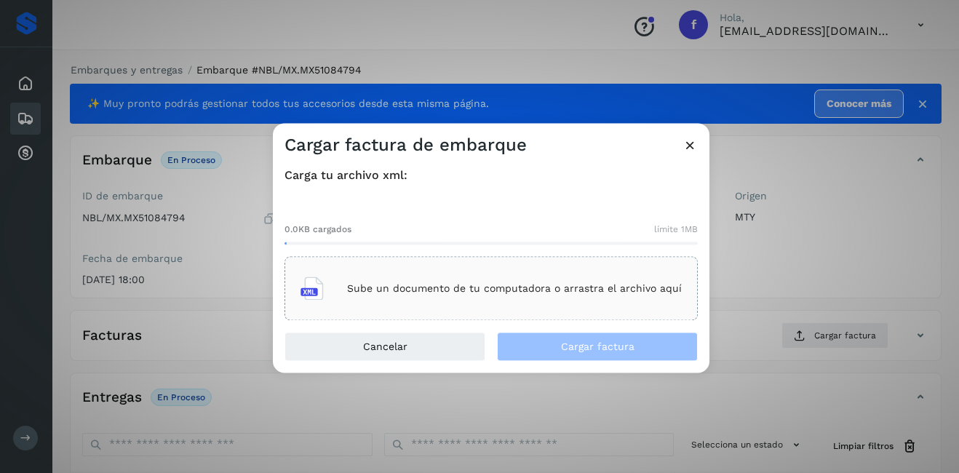
click at [395, 294] on p "Sube un documento de tu computadora o arrastra el archivo aquí" at bounding box center [514, 288] width 335 height 12
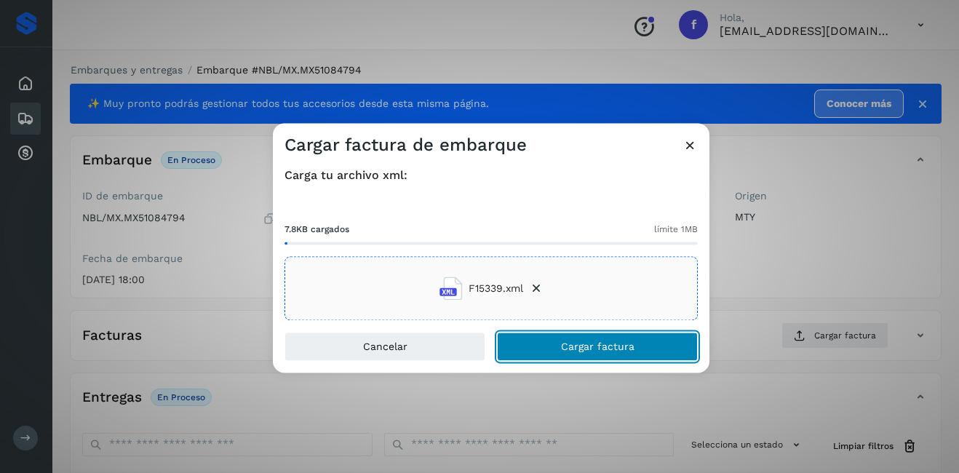
click at [612, 348] on span "Cargar factura" at bounding box center [597, 347] width 73 height 10
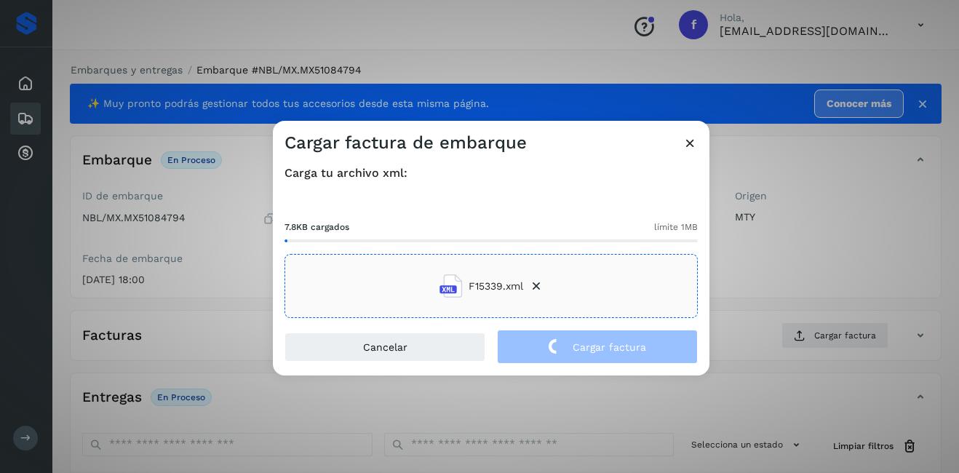
click at [831, 270] on div "Cargar factura de embarque Carga tu archivo xml: 7.8KB cargados límite 1MB F153…" at bounding box center [479, 236] width 959 height 473
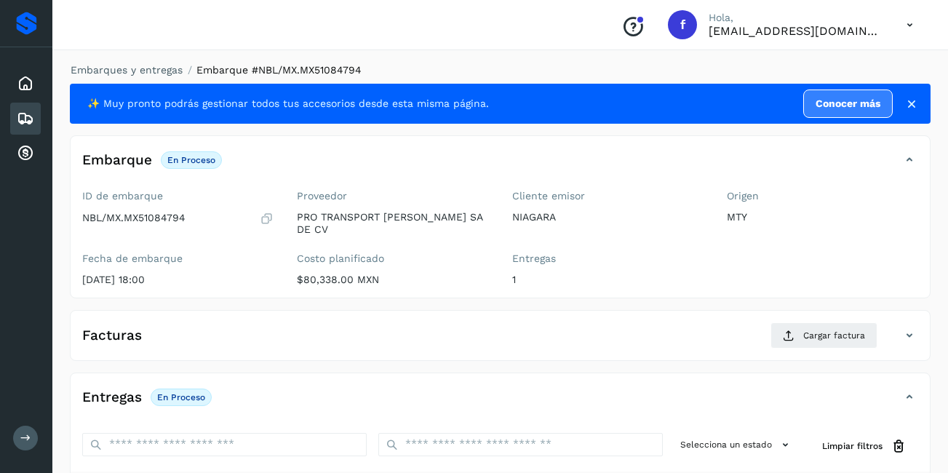
scroll to position [220, 0]
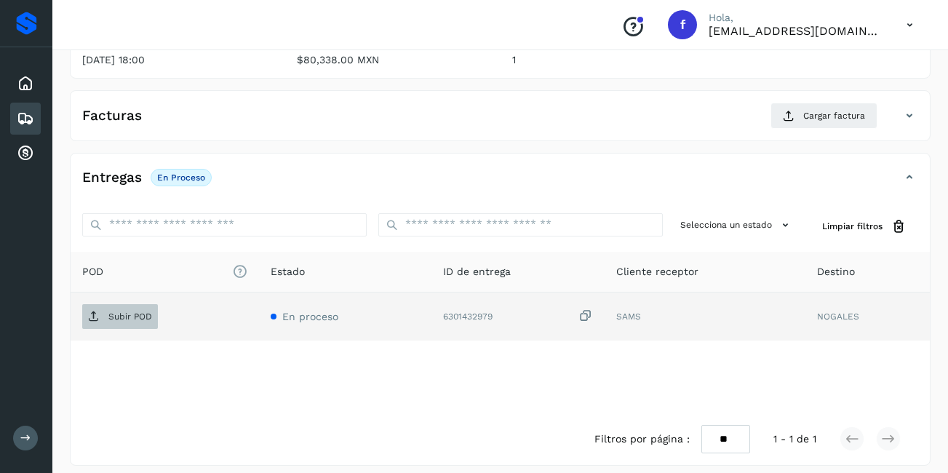
click at [114, 311] on p "Subir POD" at bounding box center [130, 316] width 44 height 10
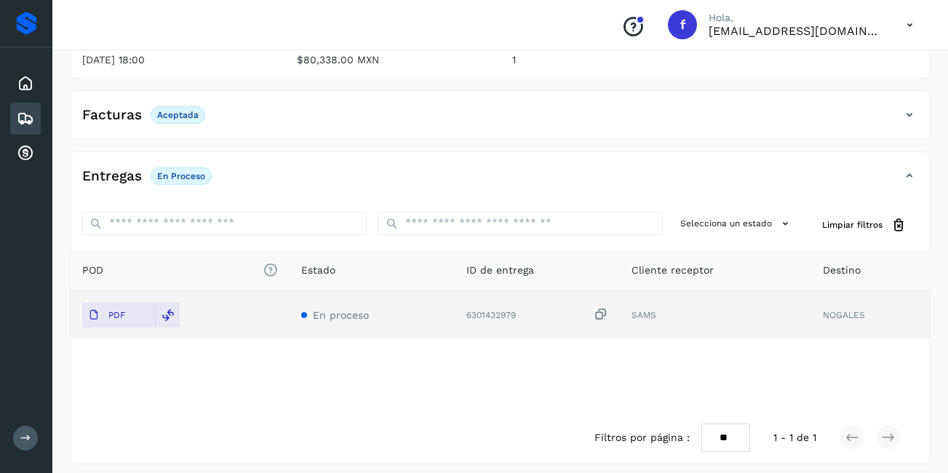
scroll to position [218, 0]
click at [31, 116] on icon at bounding box center [25, 118] width 17 height 17
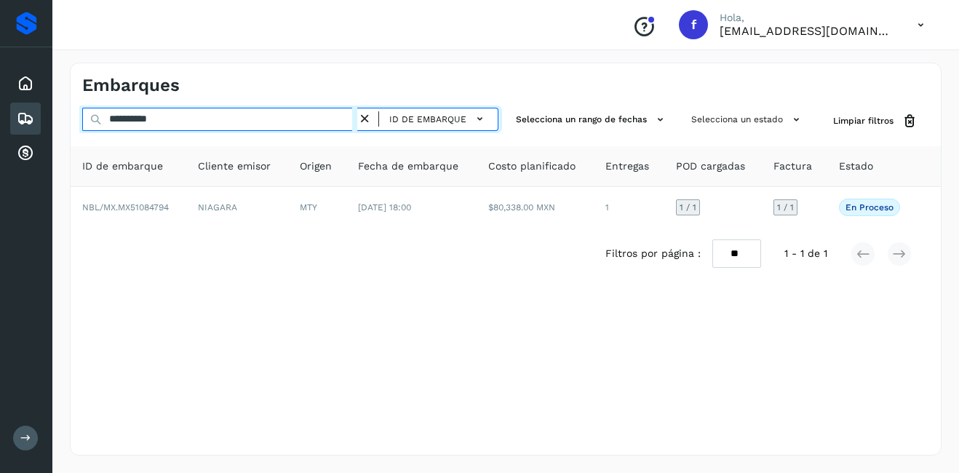
drag, startPoint x: 191, startPoint y: 129, endPoint x: 127, endPoint y: 128, distance: 64.0
click at [125, 139] on div "**********" at bounding box center [506, 194] width 870 height 172
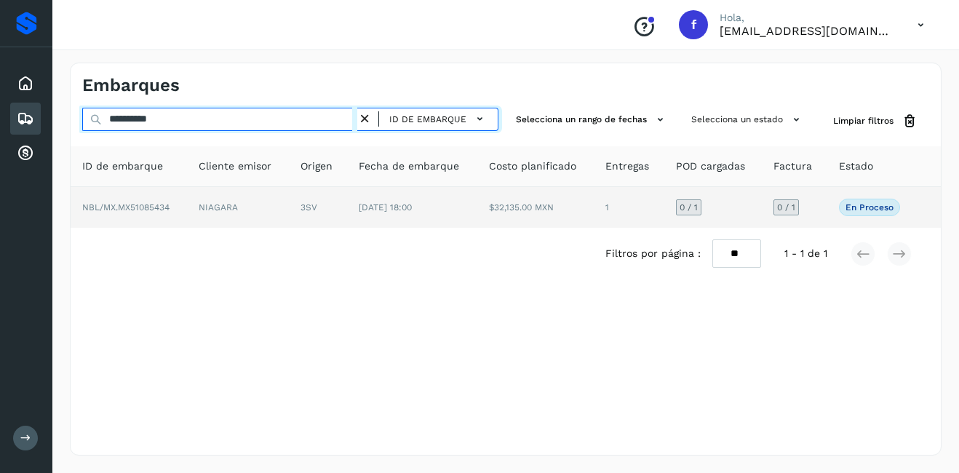
type input "**********"
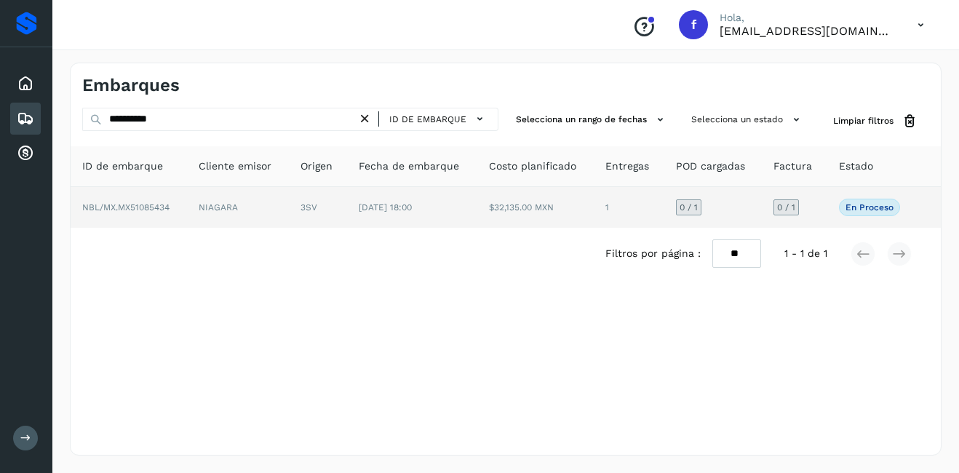
click at [204, 206] on td "NIAGARA" at bounding box center [237, 207] width 101 height 41
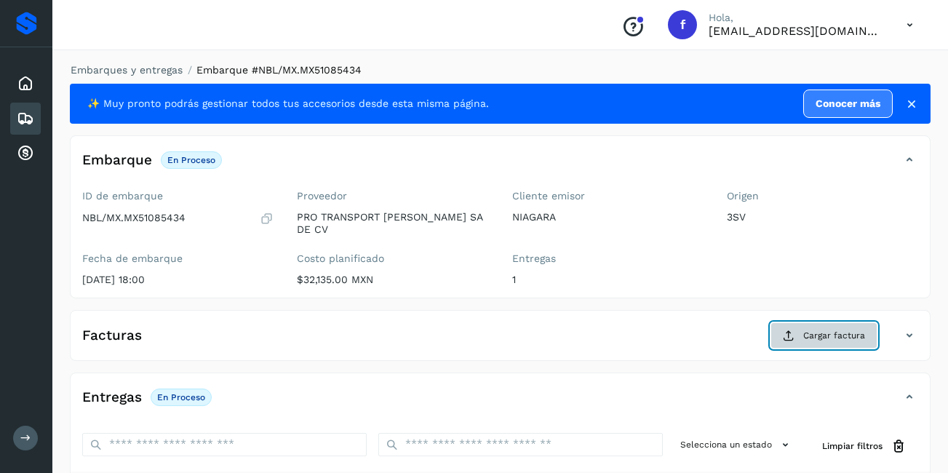
click at [794, 335] on button "Cargar factura" at bounding box center [823, 335] width 107 height 26
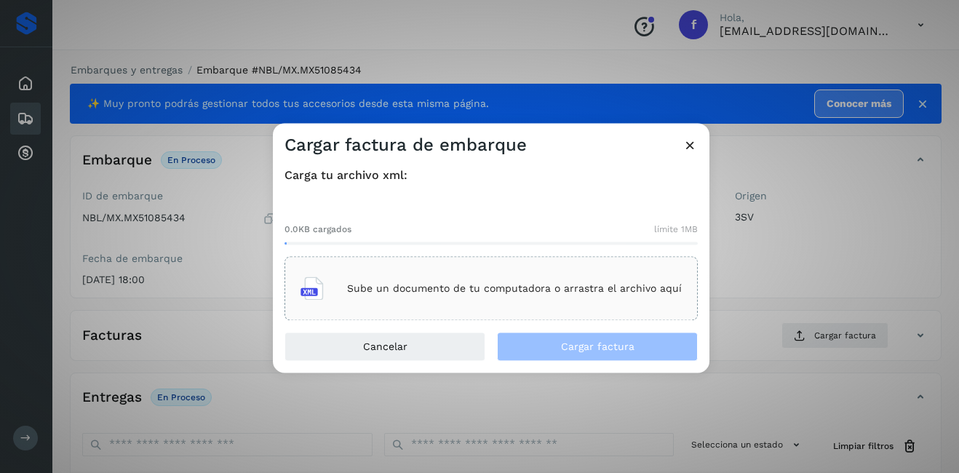
click at [502, 269] on div "Sube un documento de tu computadora o arrastra el archivo aquí" at bounding box center [490, 288] width 381 height 39
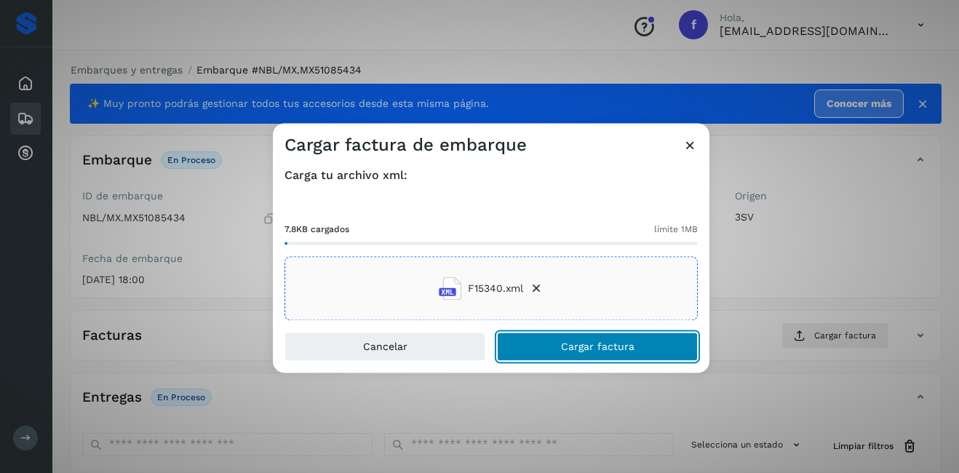
click at [596, 333] on button "Cargar factura" at bounding box center [597, 346] width 201 height 29
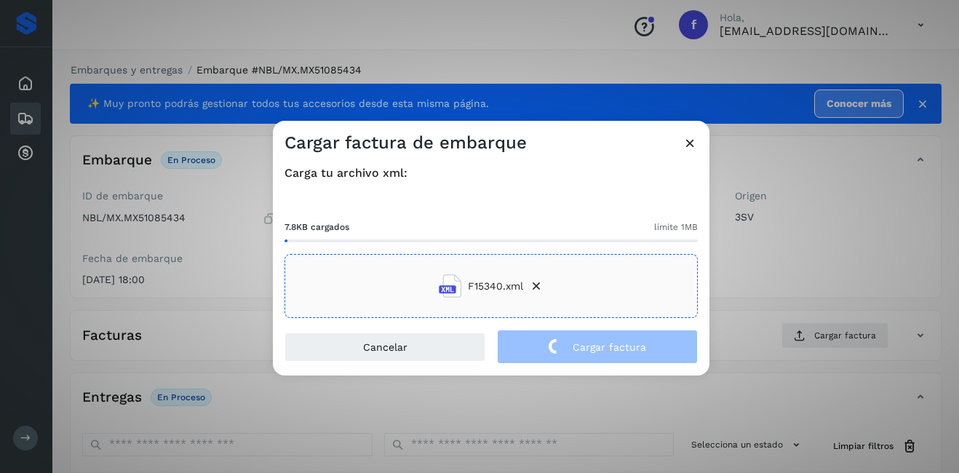
click at [886, 224] on div "Cargar factura de embarque Carga tu archivo xml: 7.8KB cargados límite 1MB F153…" at bounding box center [479, 236] width 959 height 473
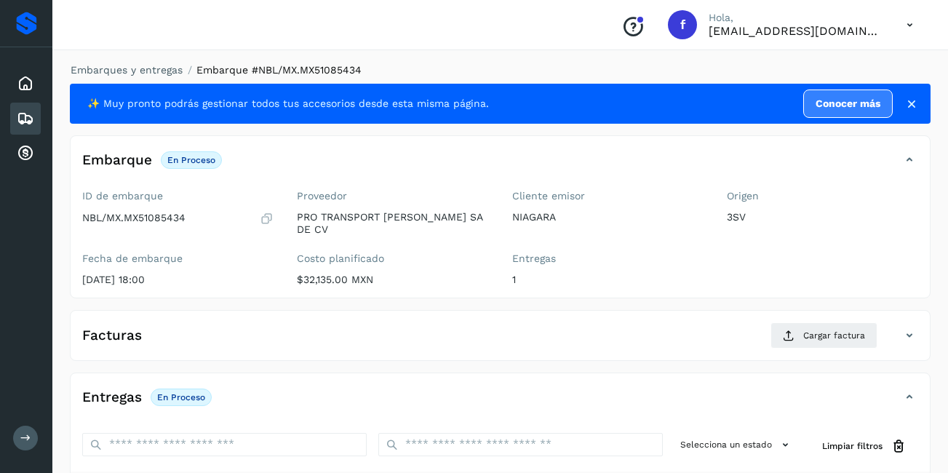
scroll to position [220, 0]
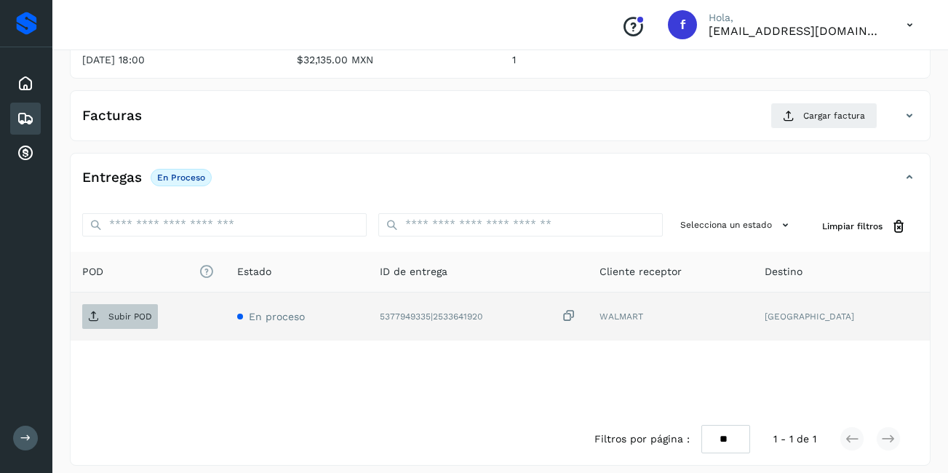
click at [144, 311] on p "Subir POD" at bounding box center [130, 316] width 44 height 10
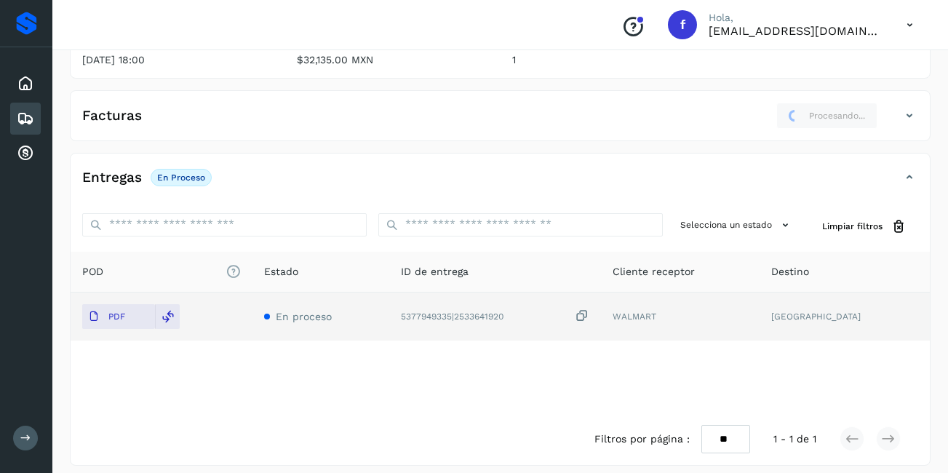
click at [23, 116] on icon at bounding box center [25, 118] width 17 height 17
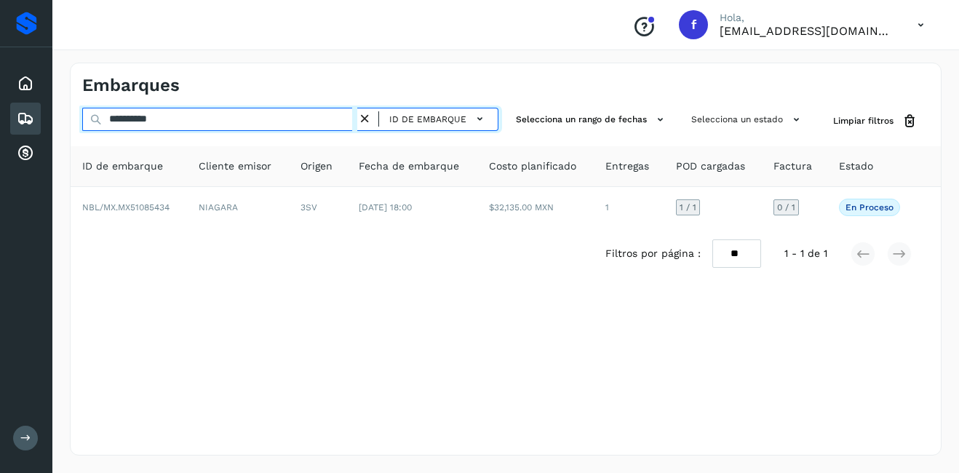
drag, startPoint x: 188, startPoint y: 125, endPoint x: 127, endPoint y: 138, distance: 62.5
click at [127, 138] on div "**********" at bounding box center [506, 194] width 870 height 172
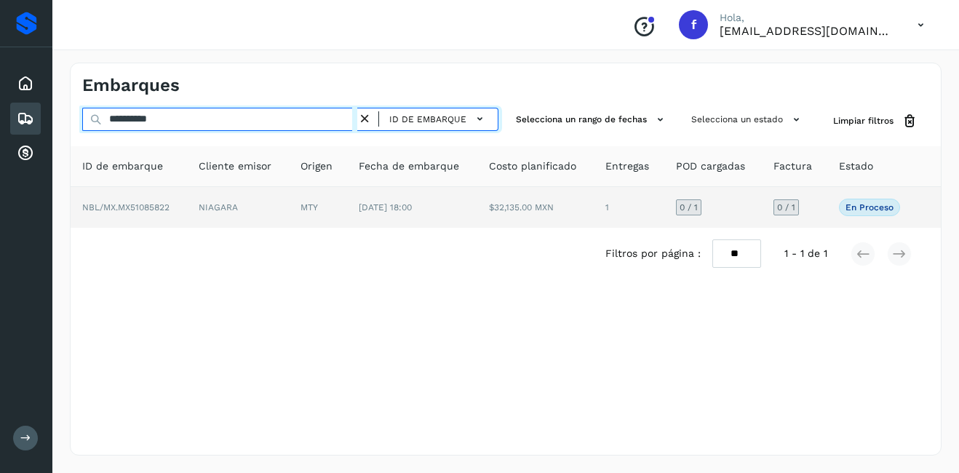
type input "**********"
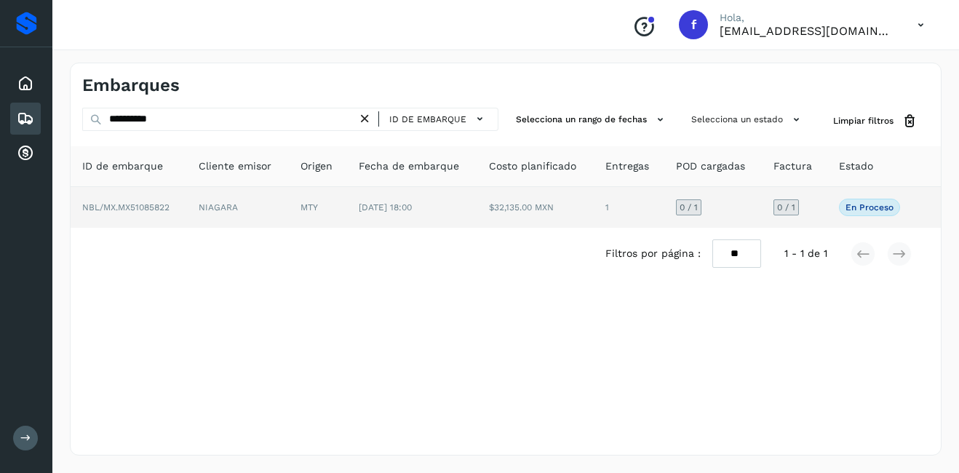
click at [179, 210] on td "NBL/MX.MX51085822" at bounding box center [129, 207] width 116 height 41
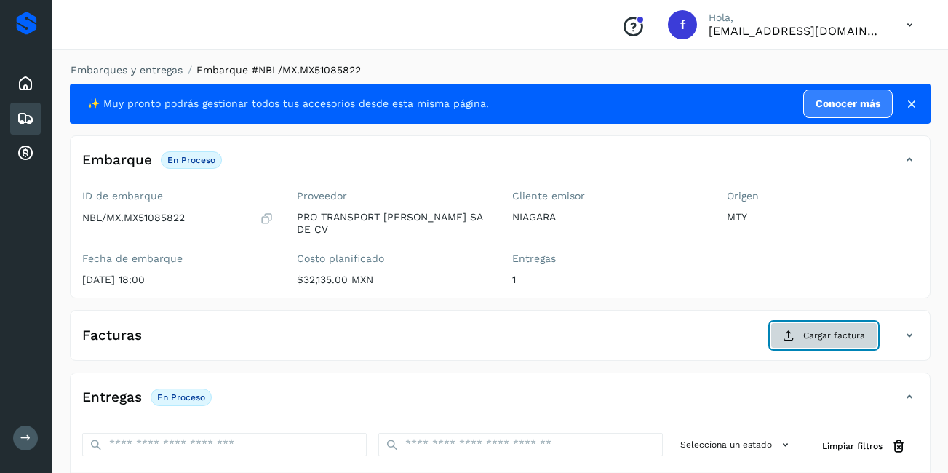
click at [828, 329] on span "Cargar factura" at bounding box center [834, 335] width 62 height 13
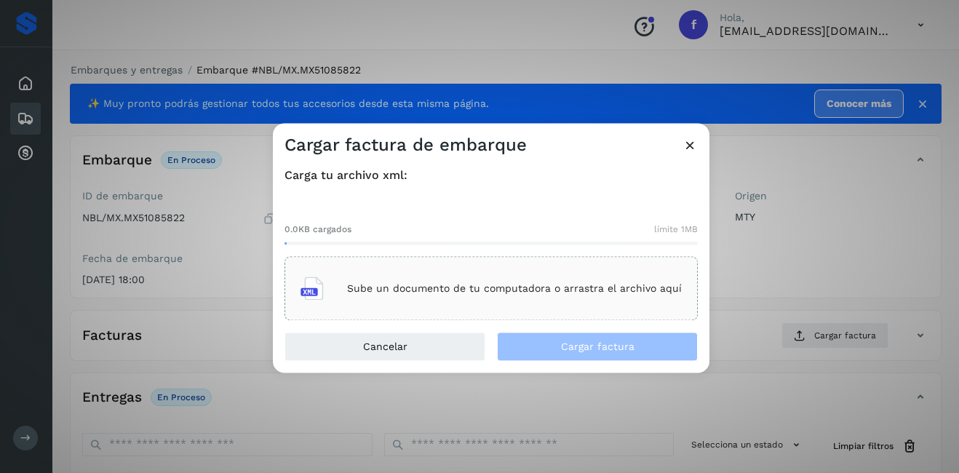
click at [512, 288] on p "Sube un documento de tu computadora o arrastra el archivo aquí" at bounding box center [514, 288] width 335 height 12
click at [690, 149] on icon at bounding box center [689, 144] width 15 height 15
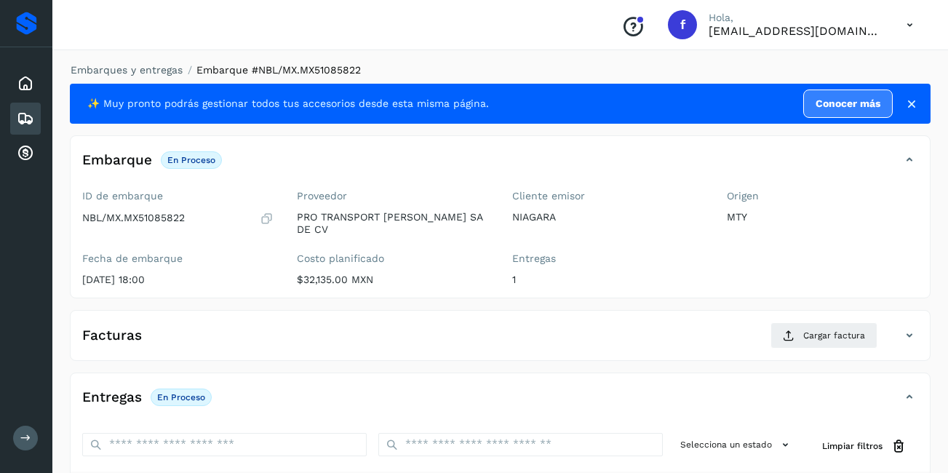
click at [804, 311] on div "Facturas Cargar factura Aún no has subido ninguna factura" at bounding box center [500, 335] width 861 height 51
click at [810, 329] on span "Cargar factura" at bounding box center [834, 335] width 62 height 13
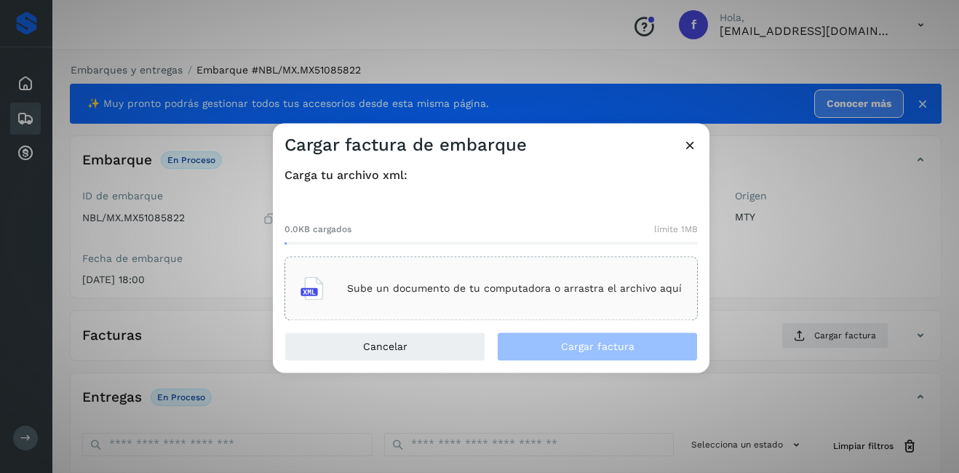
click at [420, 288] on p "Sube un documento de tu computadora o arrastra el archivo aquí" at bounding box center [514, 288] width 335 height 12
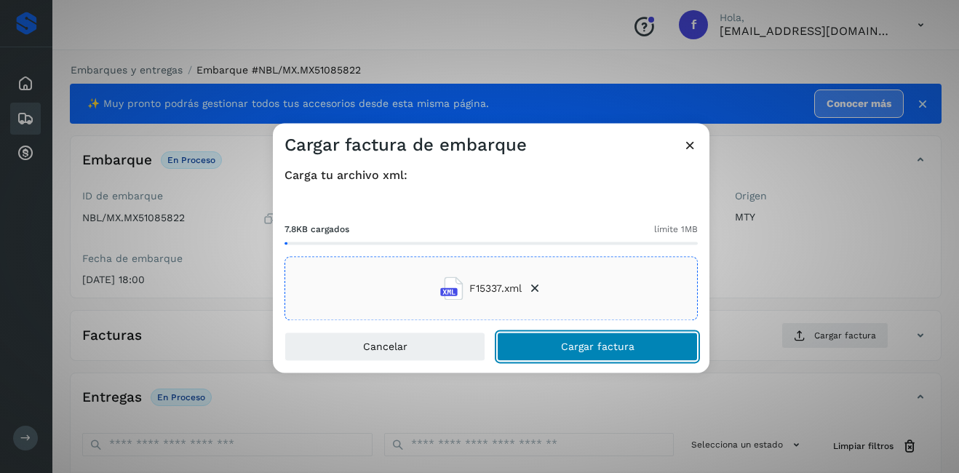
click at [572, 340] on button "Cargar factura" at bounding box center [597, 346] width 201 height 29
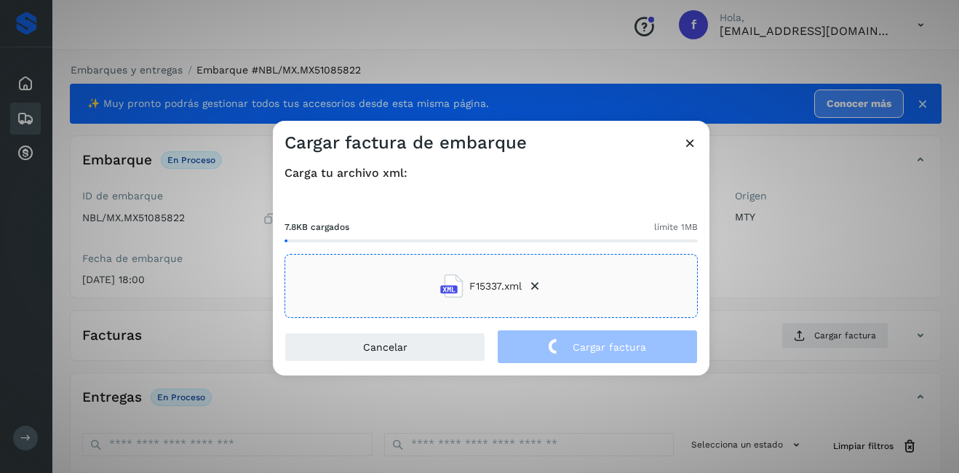
click at [781, 242] on div "Cargar factura de embarque Carga tu archivo xml: 7.8KB cargados límite 1MB F153…" at bounding box center [479, 236] width 959 height 473
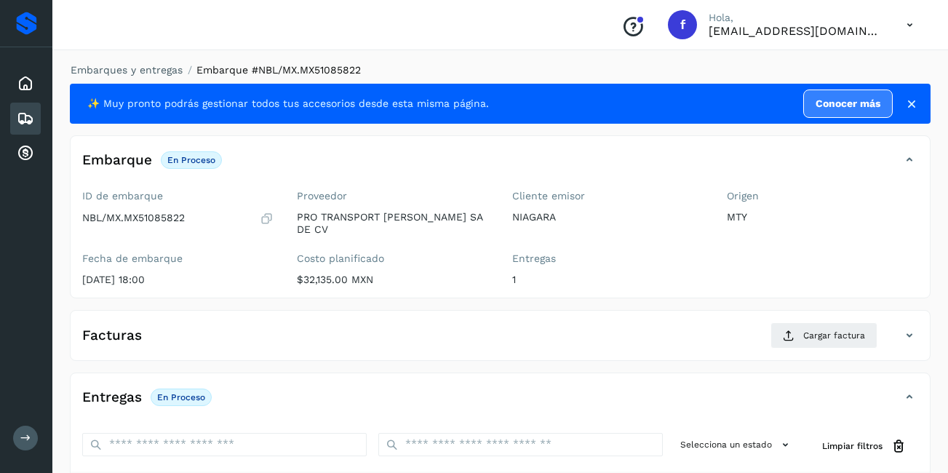
scroll to position [220, 0]
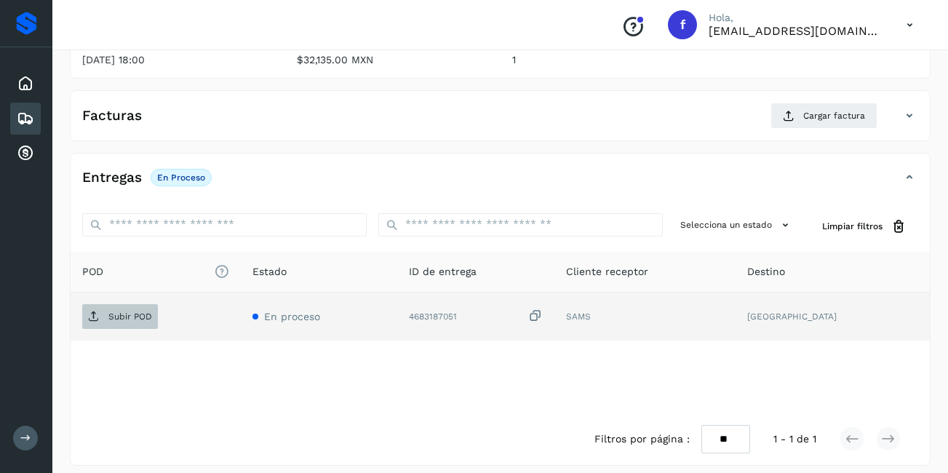
click at [106, 308] on span "Subir POD" at bounding box center [120, 316] width 76 height 23
